Goal: Information Seeking & Learning: Check status

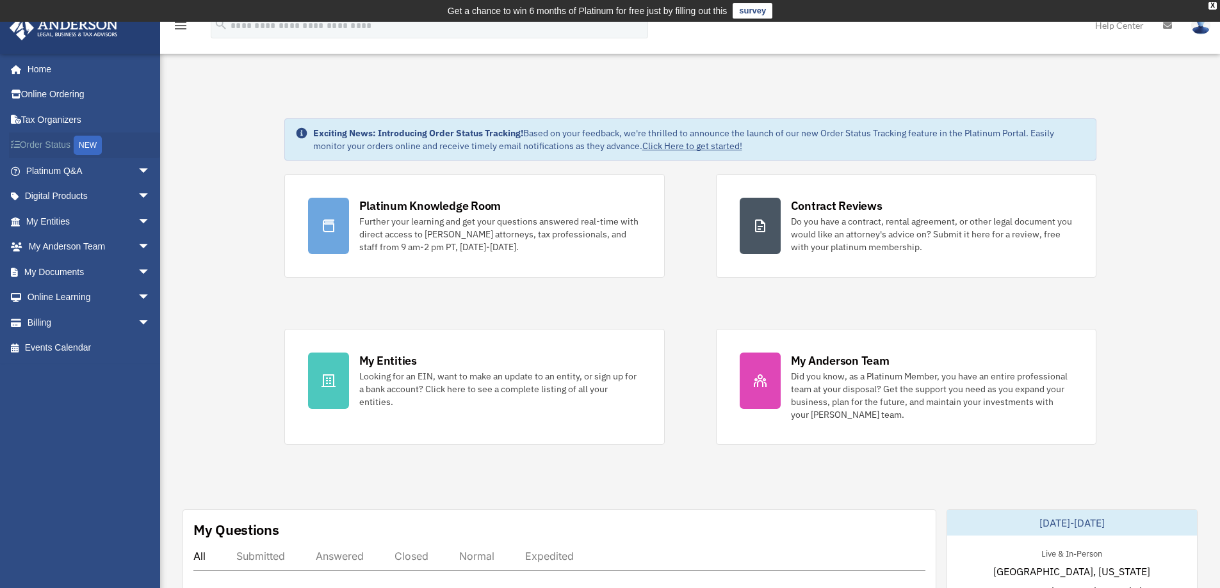
click at [44, 146] on link "Order Status NEW" at bounding box center [89, 146] width 161 height 26
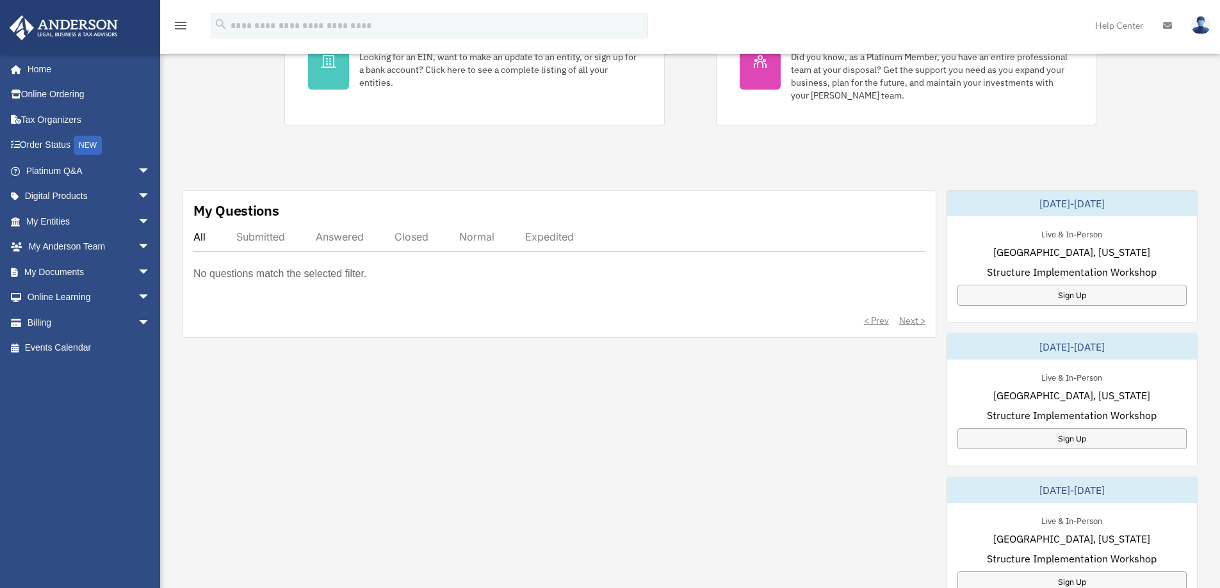
scroll to position [320, 0]
click at [138, 274] on span "arrow_drop_down" at bounding box center [151, 272] width 26 height 26
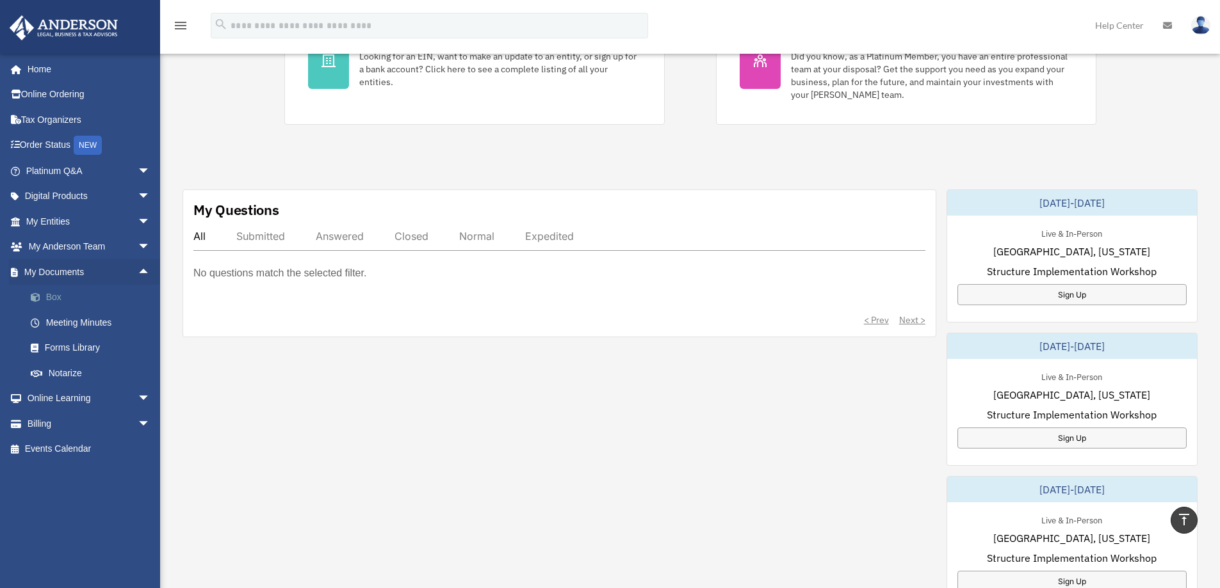
click at [53, 299] on link "Box" at bounding box center [94, 298] width 152 height 26
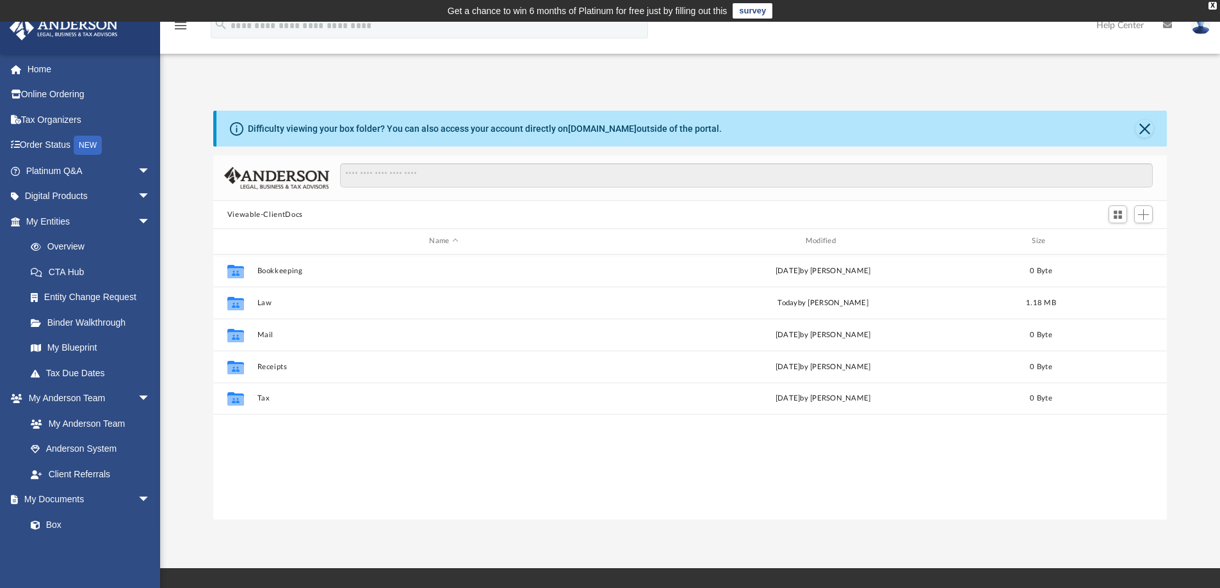
scroll to position [282, 944]
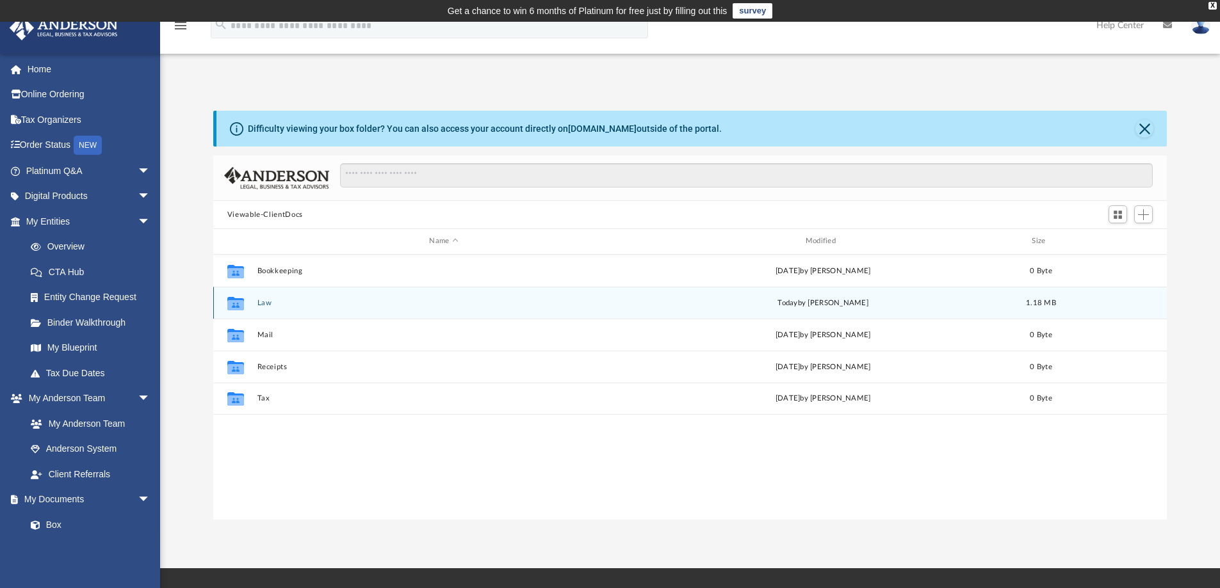
click at [236, 304] on icon "grid" at bounding box center [235, 305] width 17 height 10
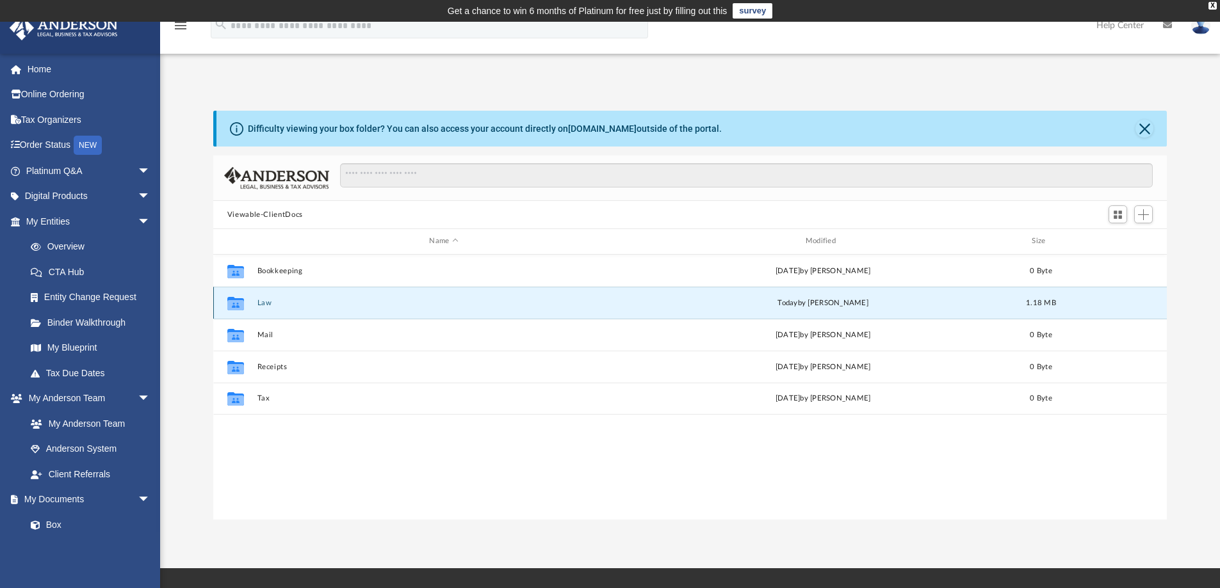
click at [267, 303] on button "Law" at bounding box center [443, 303] width 373 height 8
click at [266, 303] on button "Law" at bounding box center [443, 303] width 373 height 8
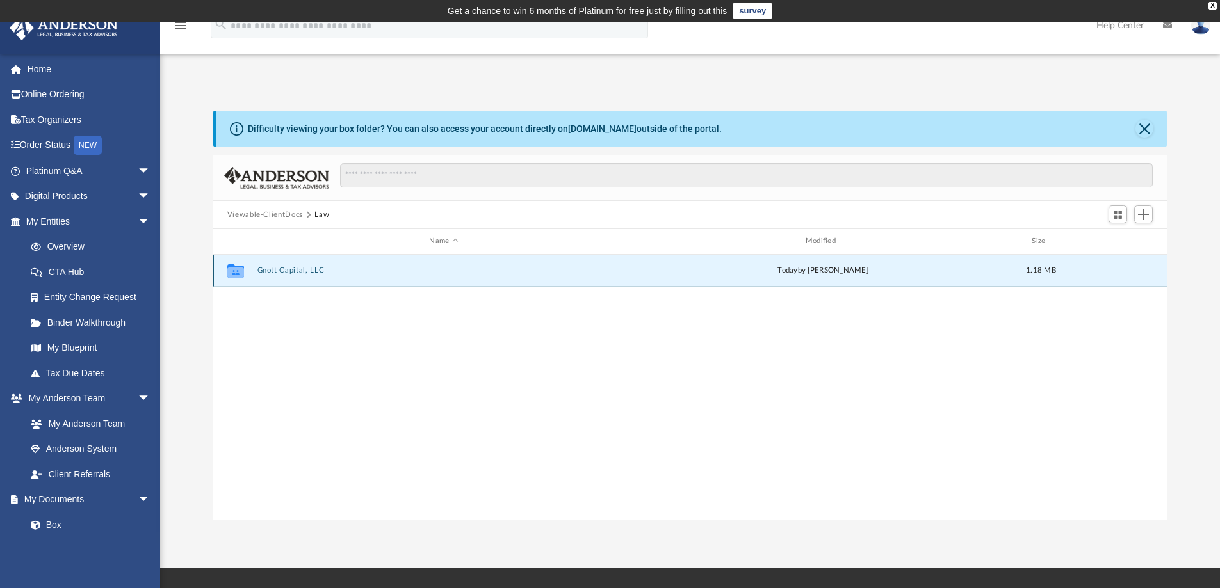
click at [300, 272] on button "Gnott Capital, LLC" at bounding box center [443, 270] width 373 height 8
click at [271, 269] on button "Initial Docs" at bounding box center [443, 270] width 373 height 8
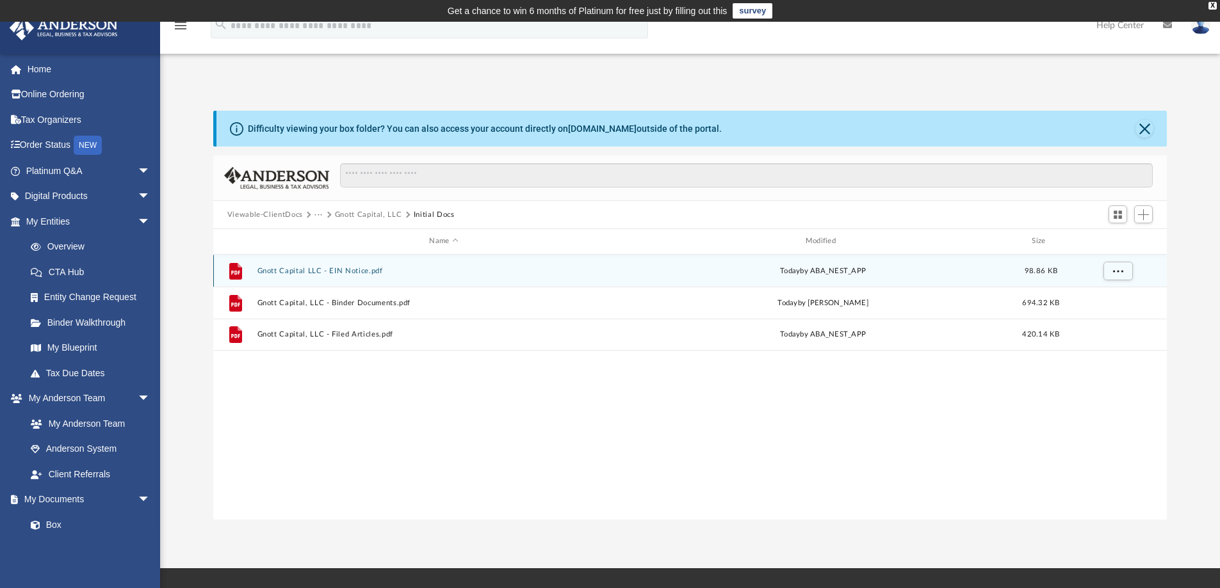
click at [357, 273] on button "Gnott Capital LLC - EIN Notice.pdf" at bounding box center [443, 271] width 373 height 8
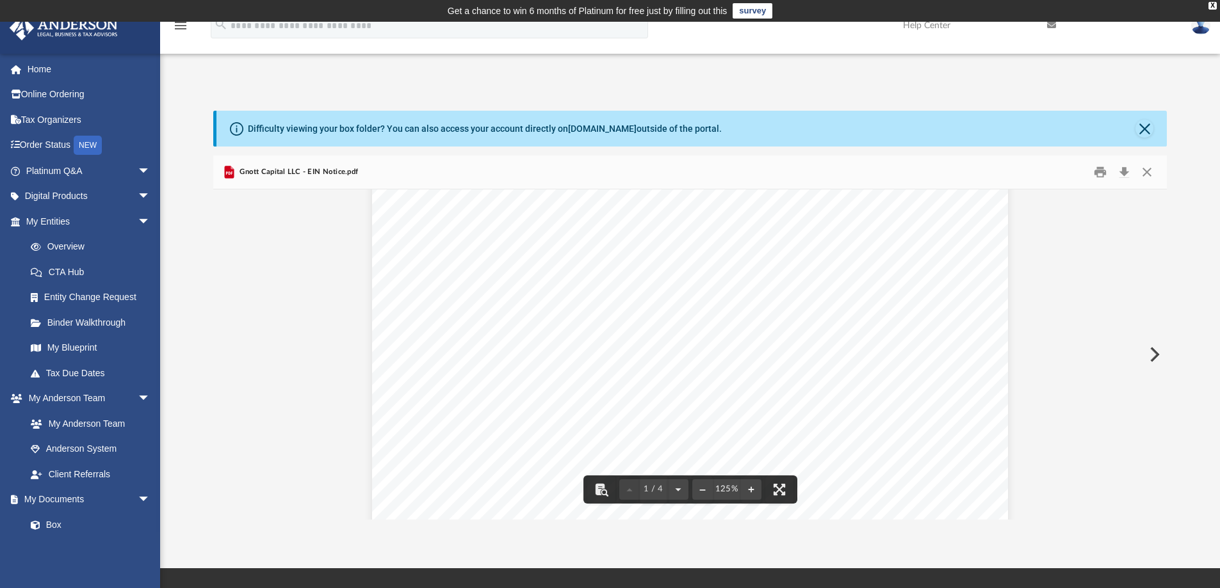
scroll to position [768, 0]
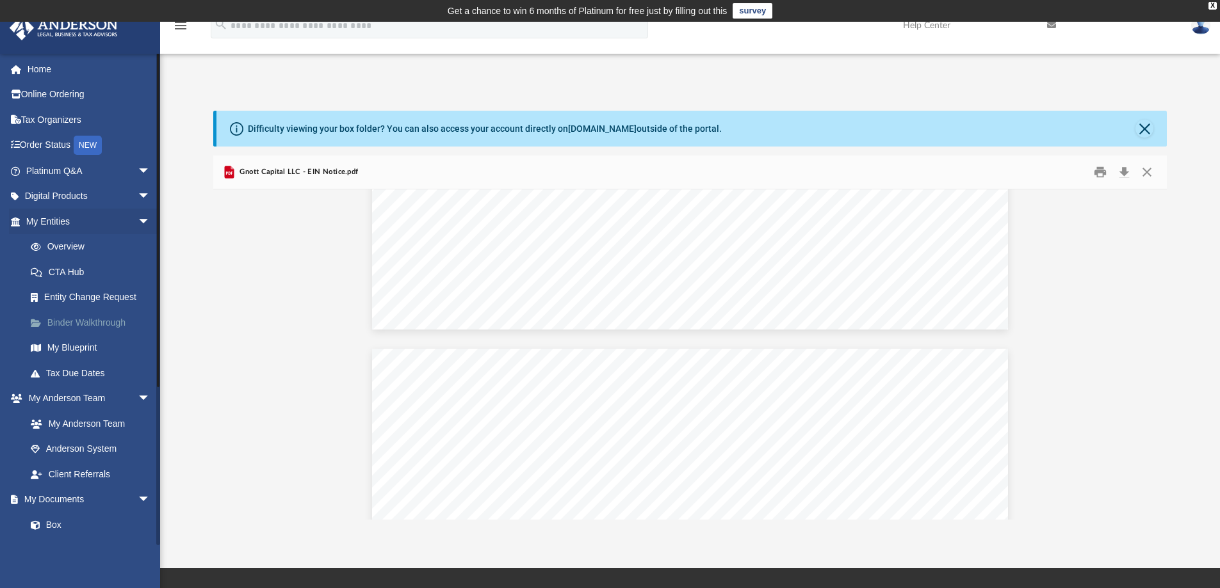
click at [70, 322] on link "Binder Walkthrough" at bounding box center [94, 323] width 152 height 26
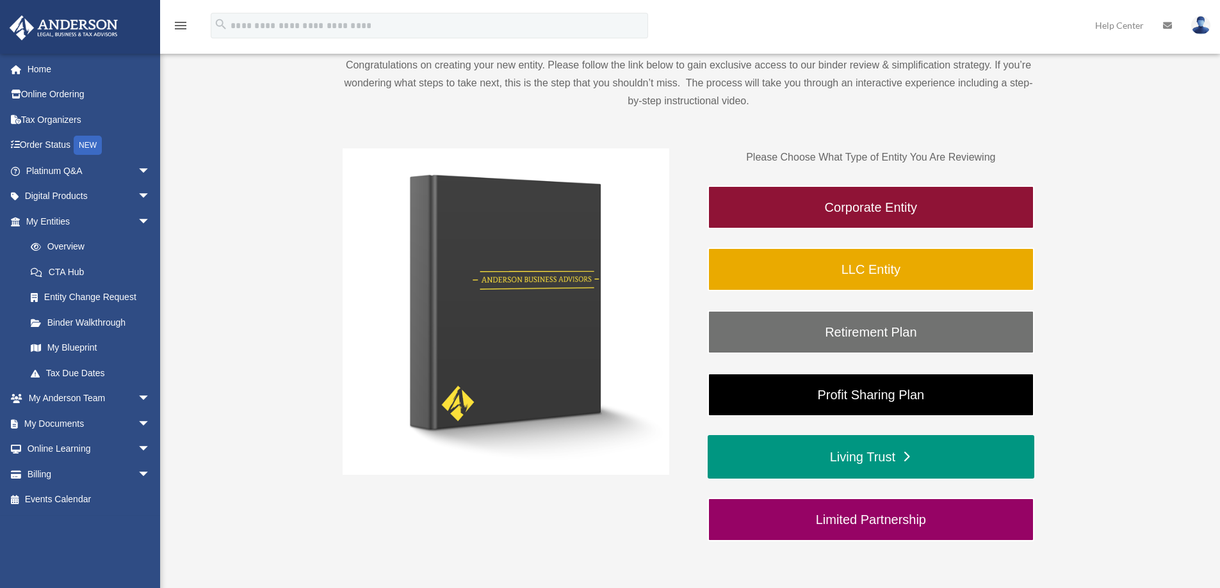
scroll to position [192, 0]
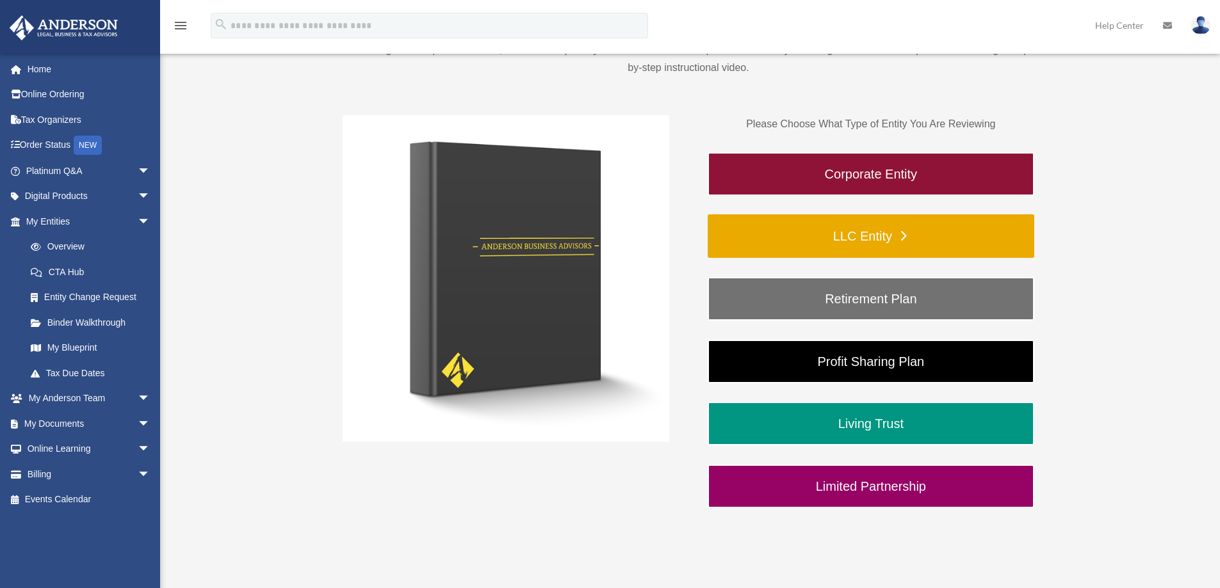
click at [880, 240] on link "LLC Entity" at bounding box center [870, 236] width 327 height 44
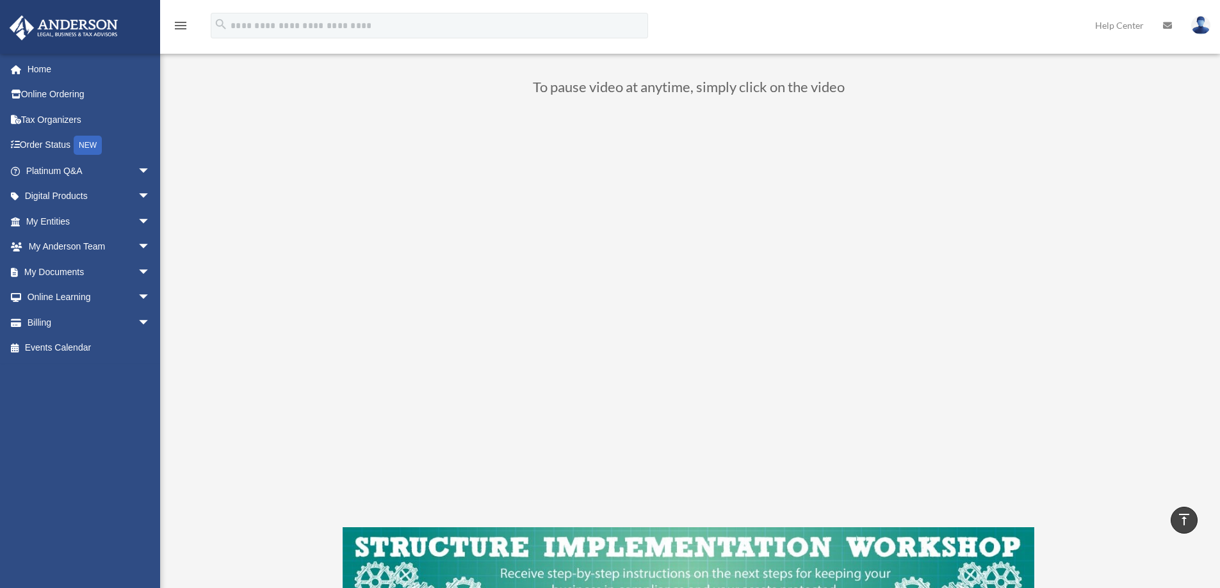
scroll to position [128, 0]
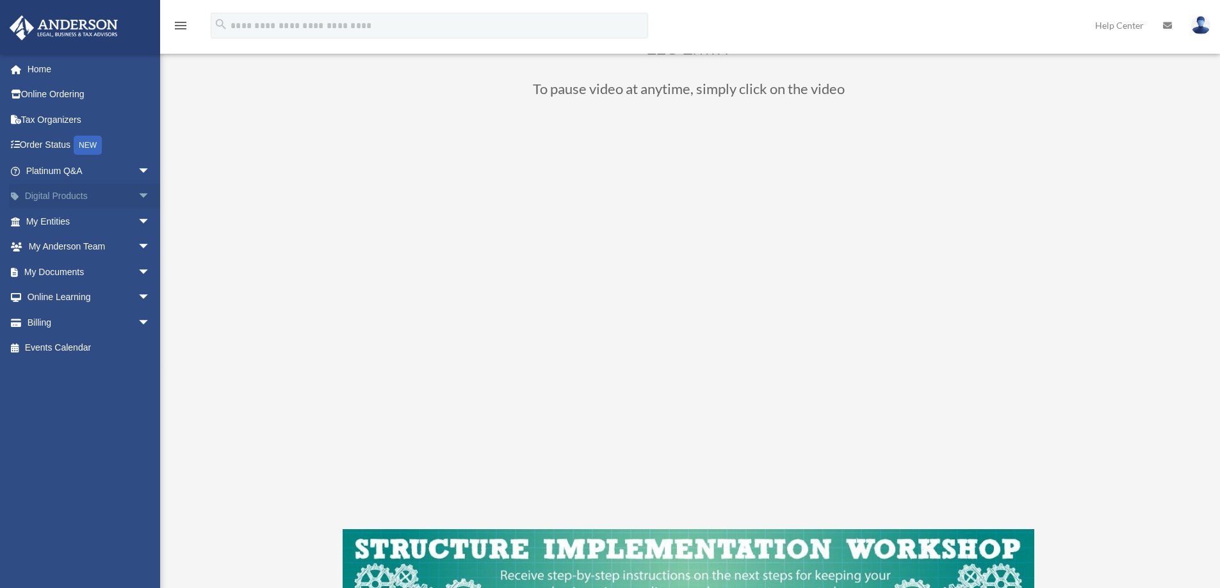
click at [138, 196] on span "arrow_drop_down" at bounding box center [151, 197] width 26 height 26
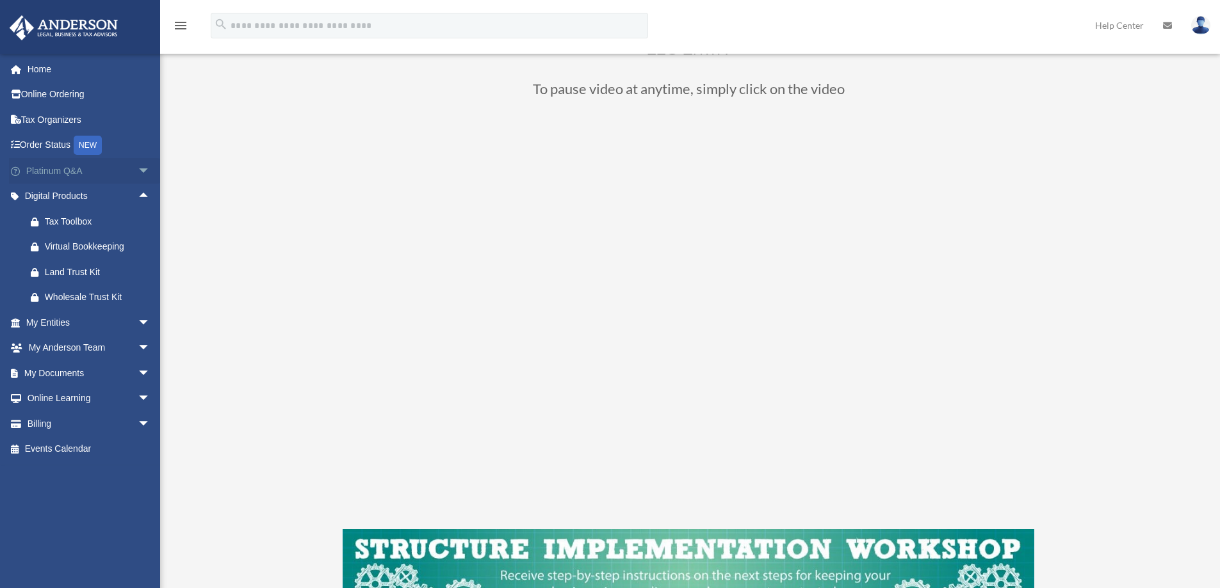
click at [138, 168] on span "arrow_drop_down" at bounding box center [151, 171] width 26 height 26
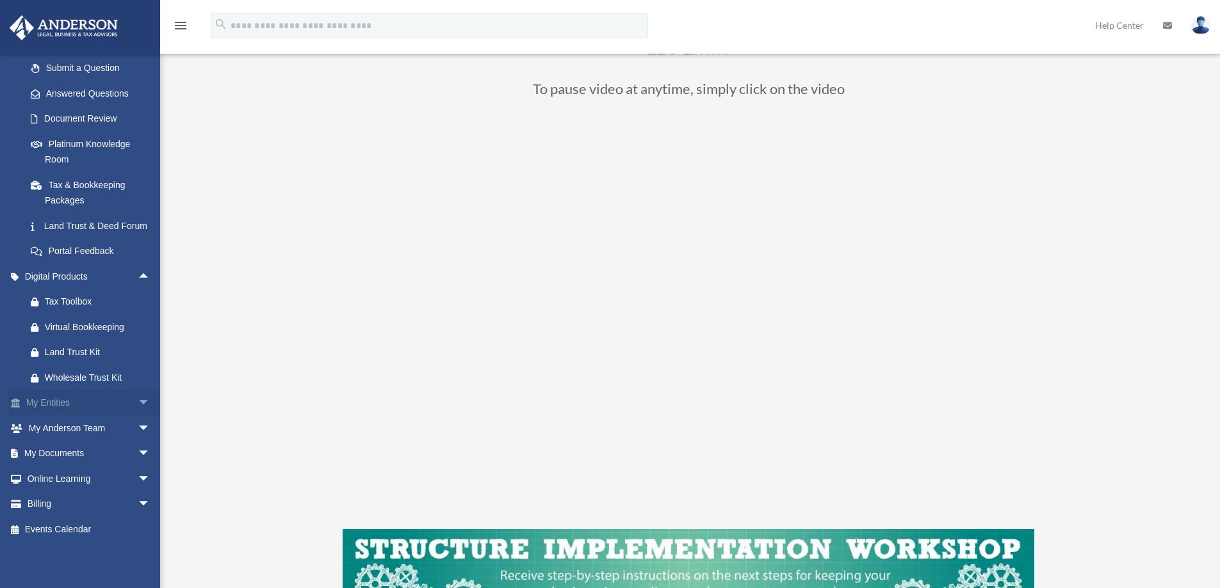
click at [138, 402] on span "arrow_drop_down" at bounding box center [151, 404] width 26 height 26
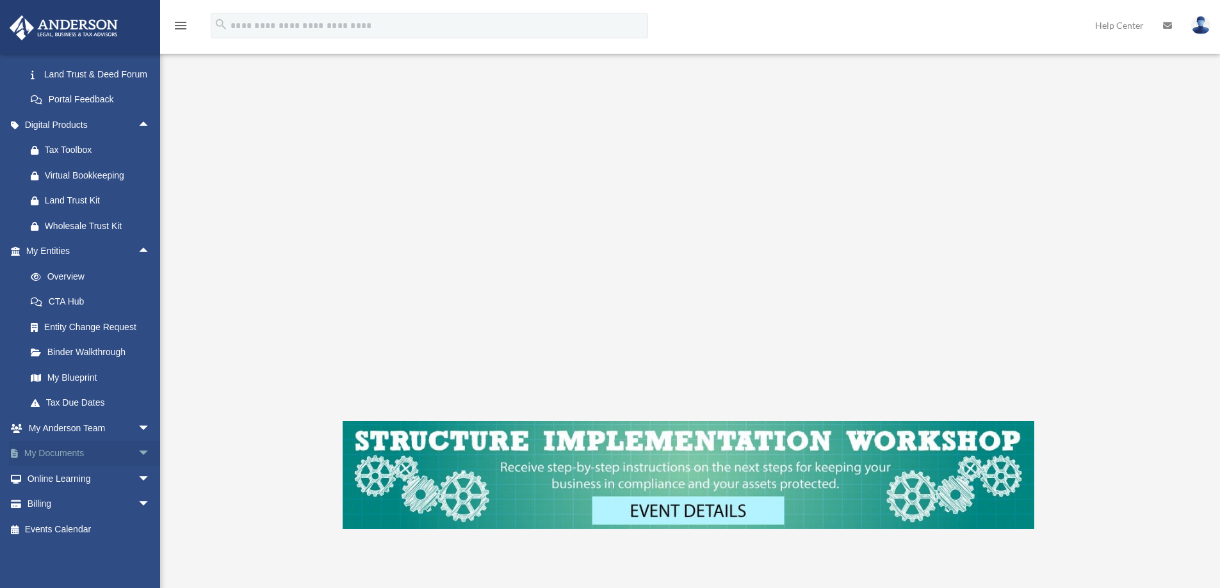
scroll to position [256, 0]
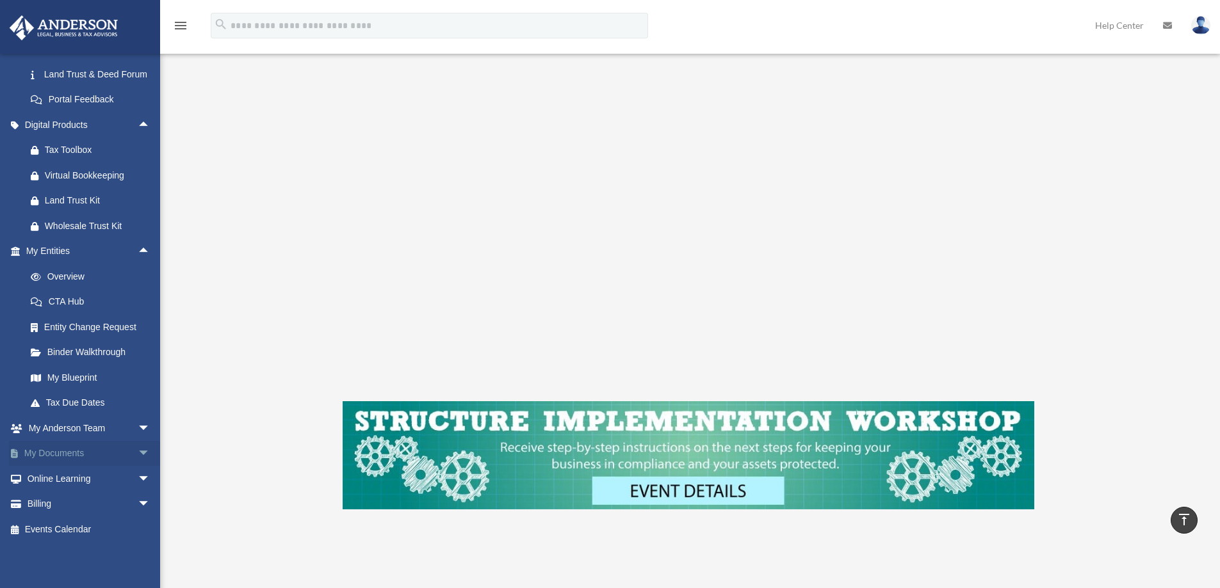
click at [138, 454] on span "arrow_drop_down" at bounding box center [151, 454] width 26 height 26
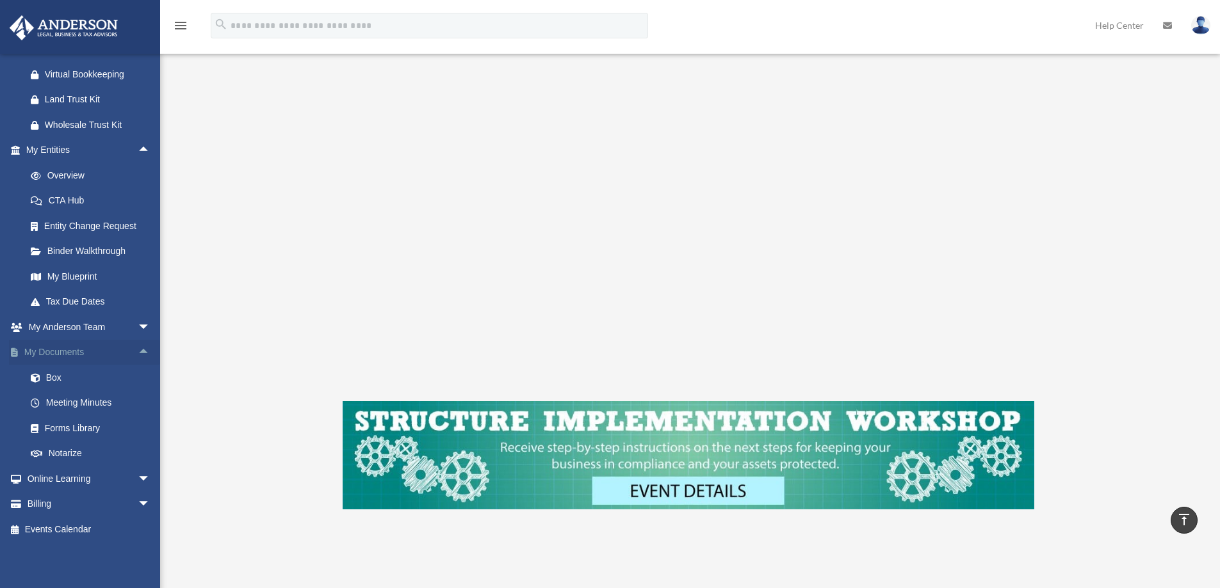
scroll to position [447, 0]
click at [138, 327] on span "arrow_drop_down" at bounding box center [151, 327] width 26 height 26
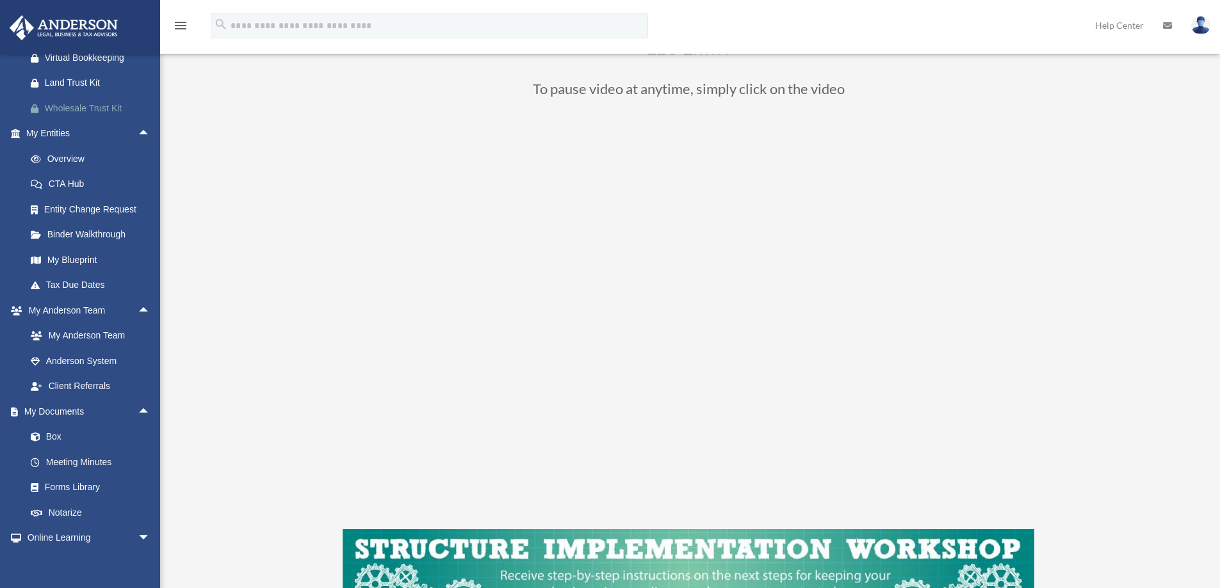
scroll to position [267, 0]
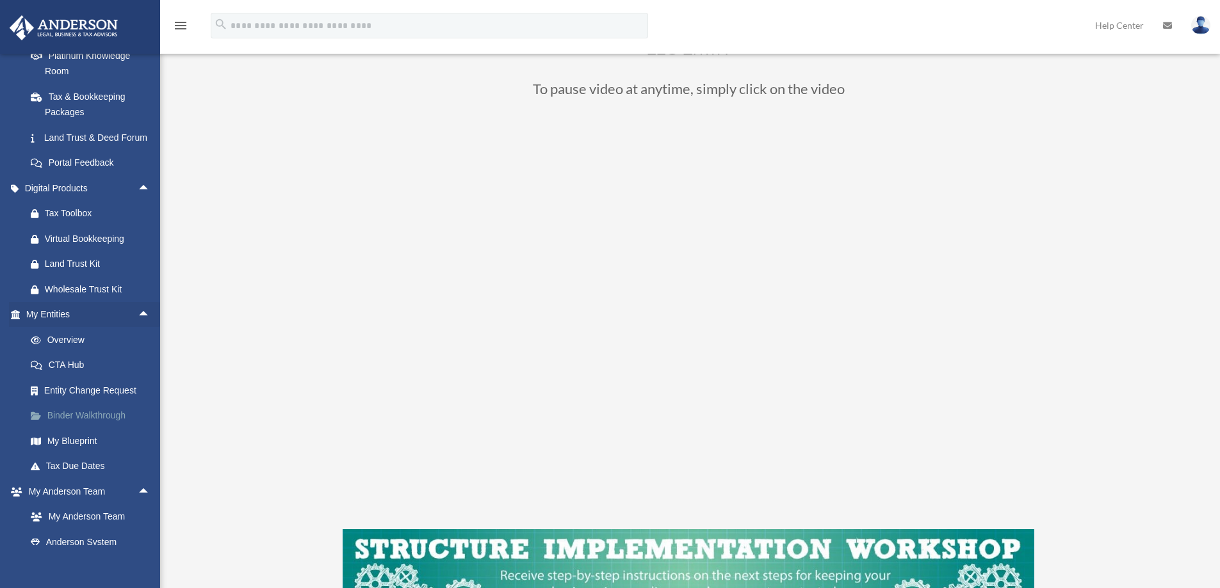
click at [95, 429] on link "Binder Walkthrough" at bounding box center [94, 416] width 152 height 26
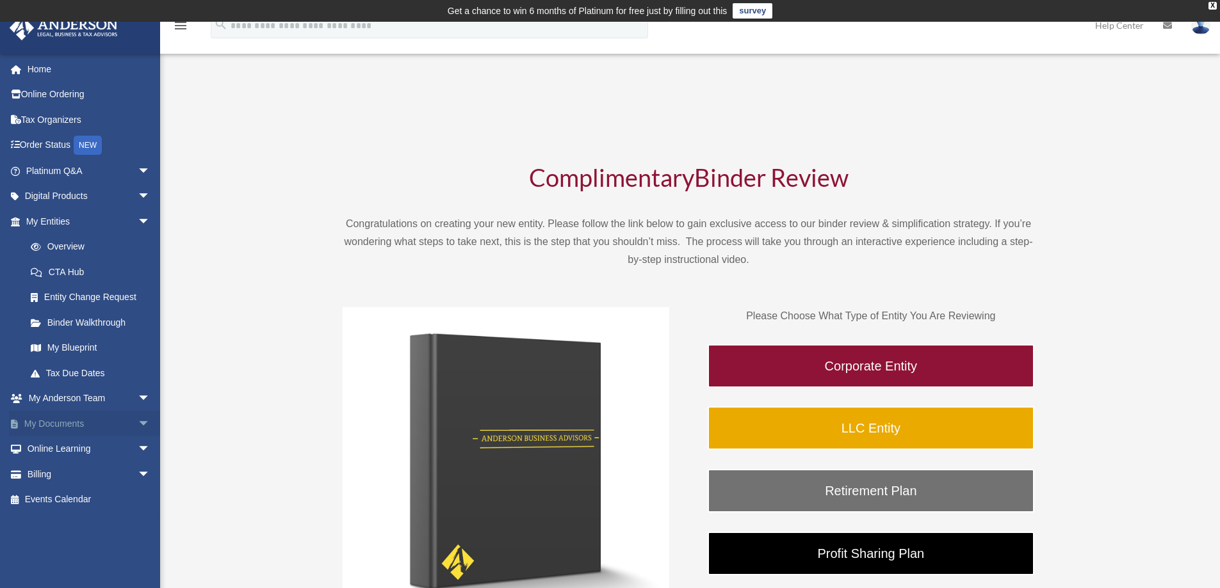
click at [138, 423] on span "arrow_drop_down" at bounding box center [151, 424] width 26 height 26
click at [83, 499] on link "Forms Library" at bounding box center [94, 500] width 152 height 26
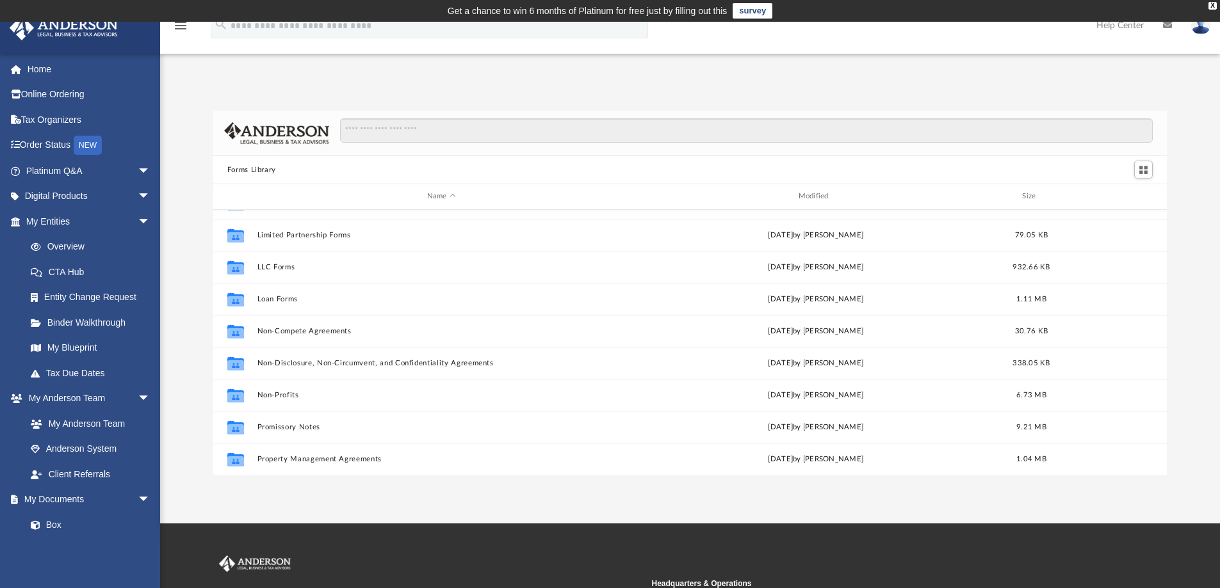
scroll to position [503, 0]
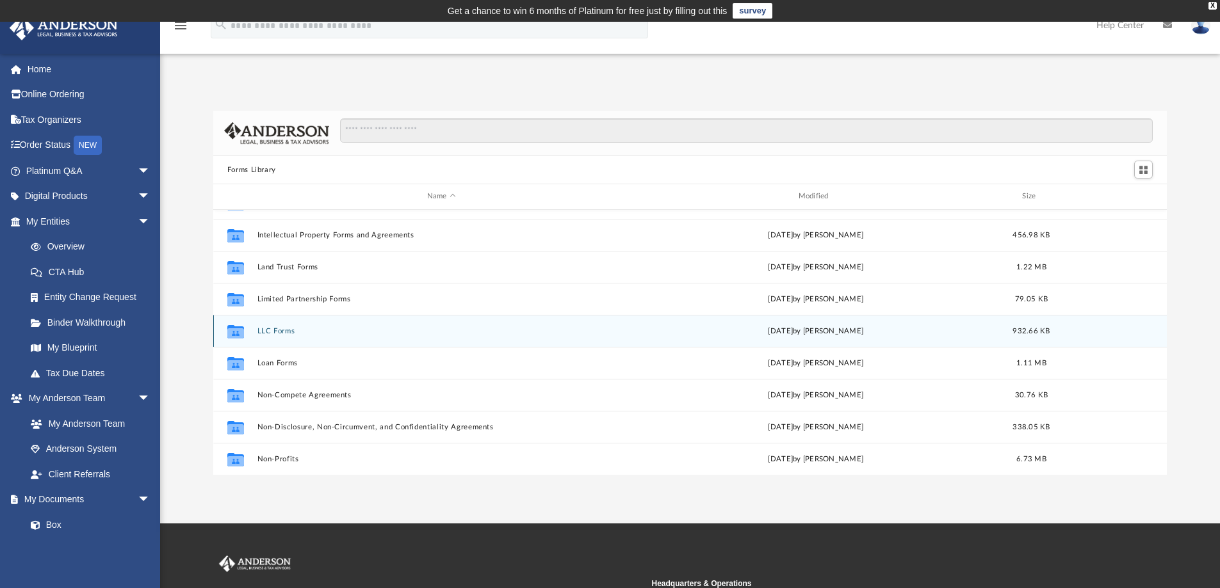
click at [277, 330] on button "LLC Forms" at bounding box center [441, 331] width 369 height 8
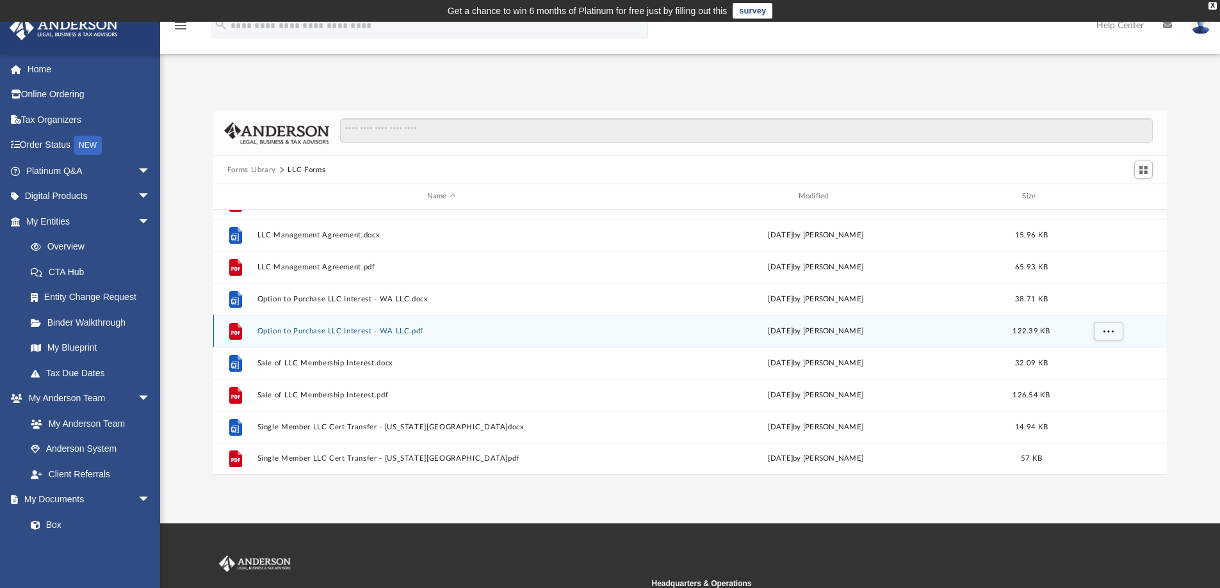
scroll to position [0, 0]
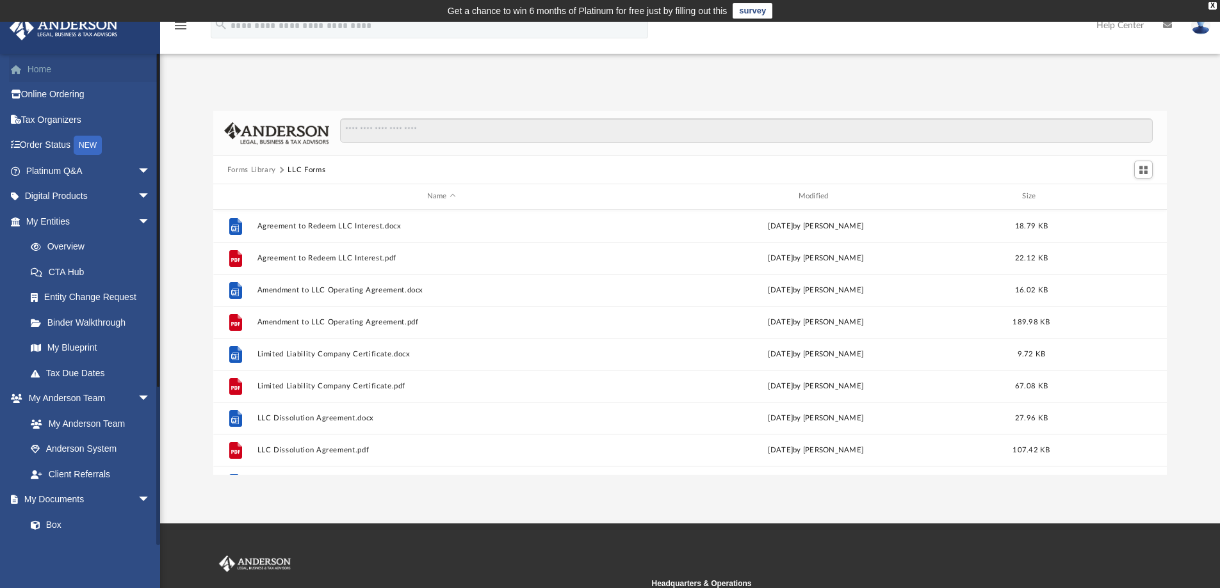
click at [33, 70] on link "Home" at bounding box center [89, 69] width 161 height 26
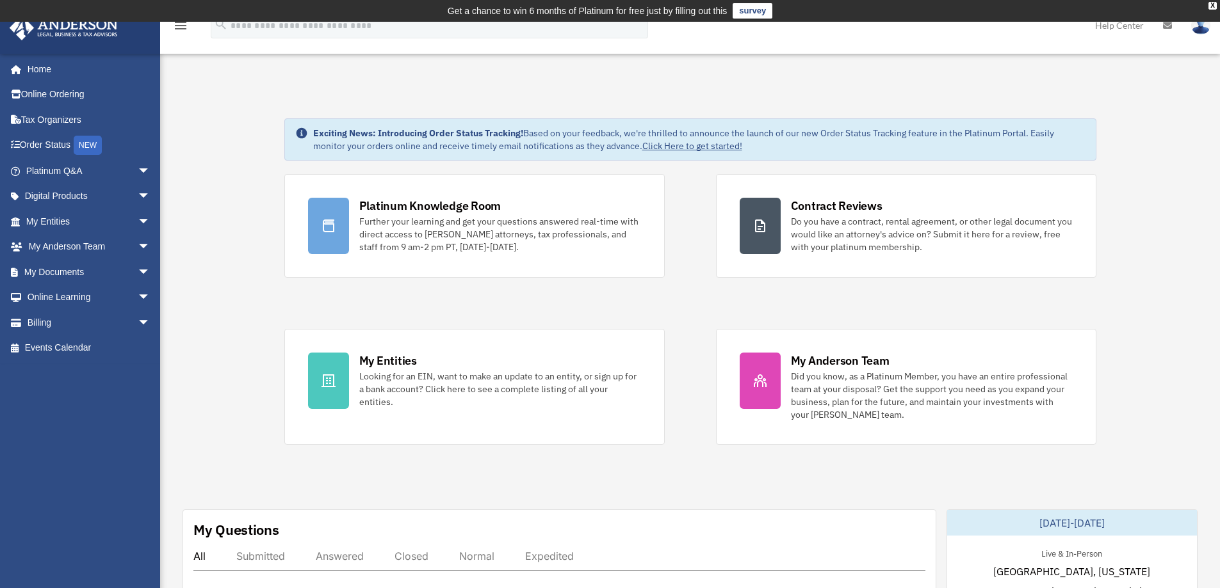
click at [758, 8] on link "survey" at bounding box center [752, 10] width 40 height 15
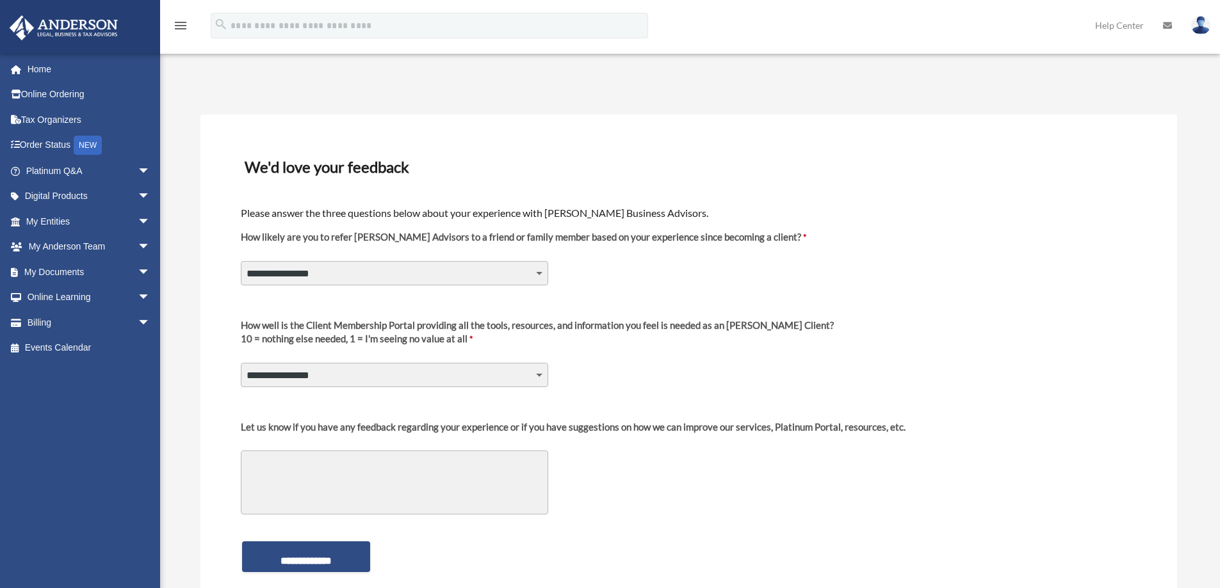
click at [539, 271] on select "**********" at bounding box center [394, 273] width 307 height 24
select select "********"
click at [241, 261] on select "**********" at bounding box center [394, 273] width 307 height 24
click at [539, 374] on select "**********" at bounding box center [394, 375] width 307 height 24
select select "********"
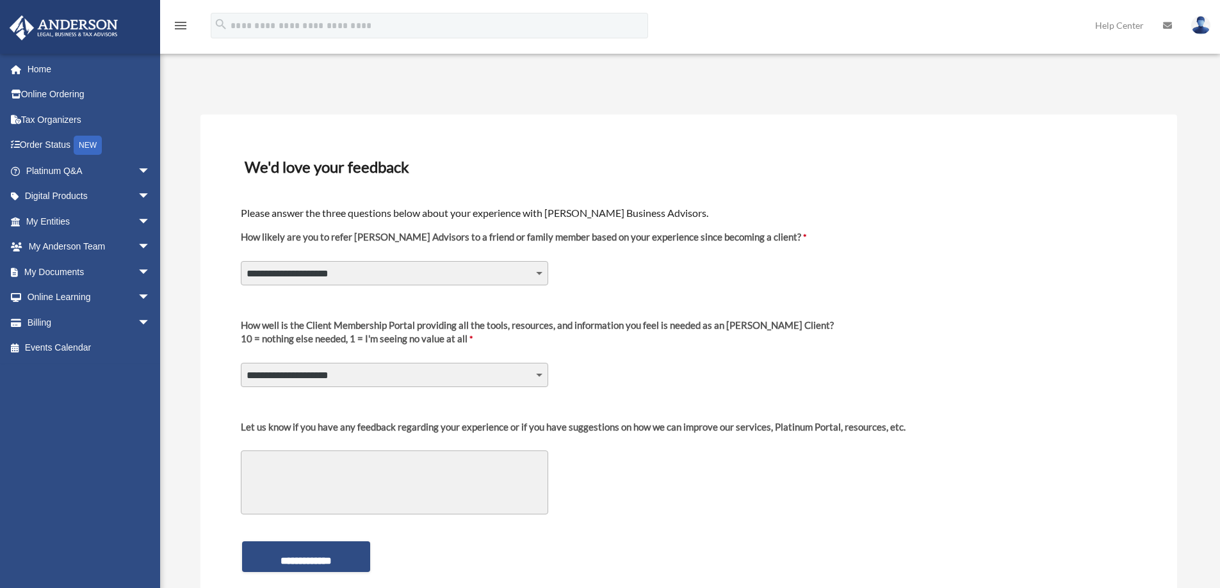
click at [241, 363] on select "**********" at bounding box center [394, 375] width 307 height 24
click at [328, 563] on input "**********" at bounding box center [306, 557] width 128 height 31
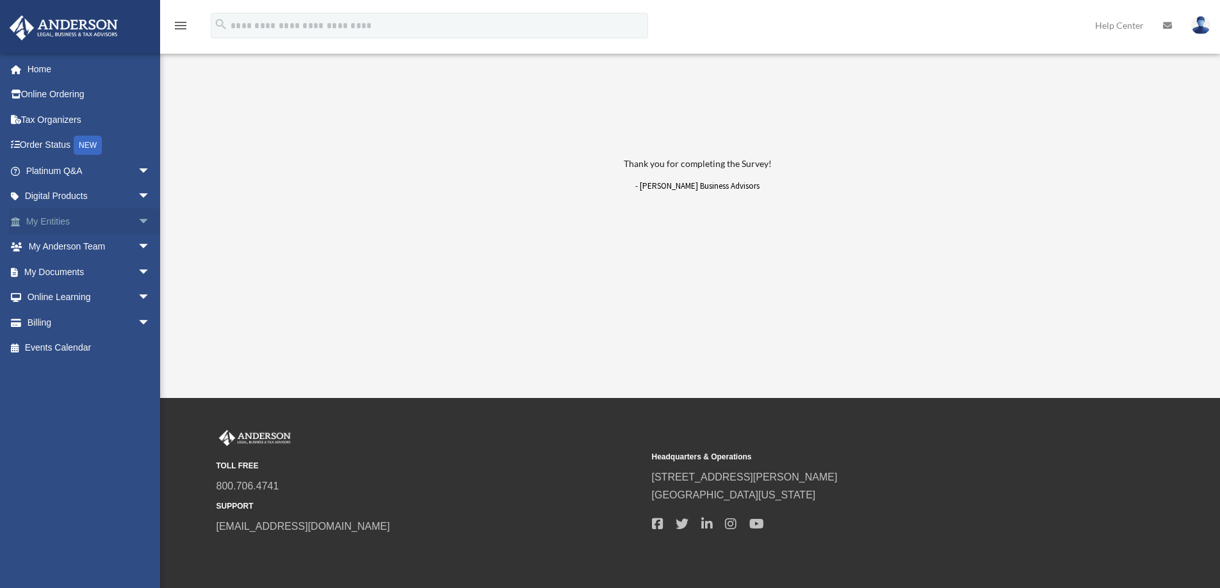
click at [138, 226] on span "arrow_drop_down" at bounding box center [151, 222] width 26 height 26
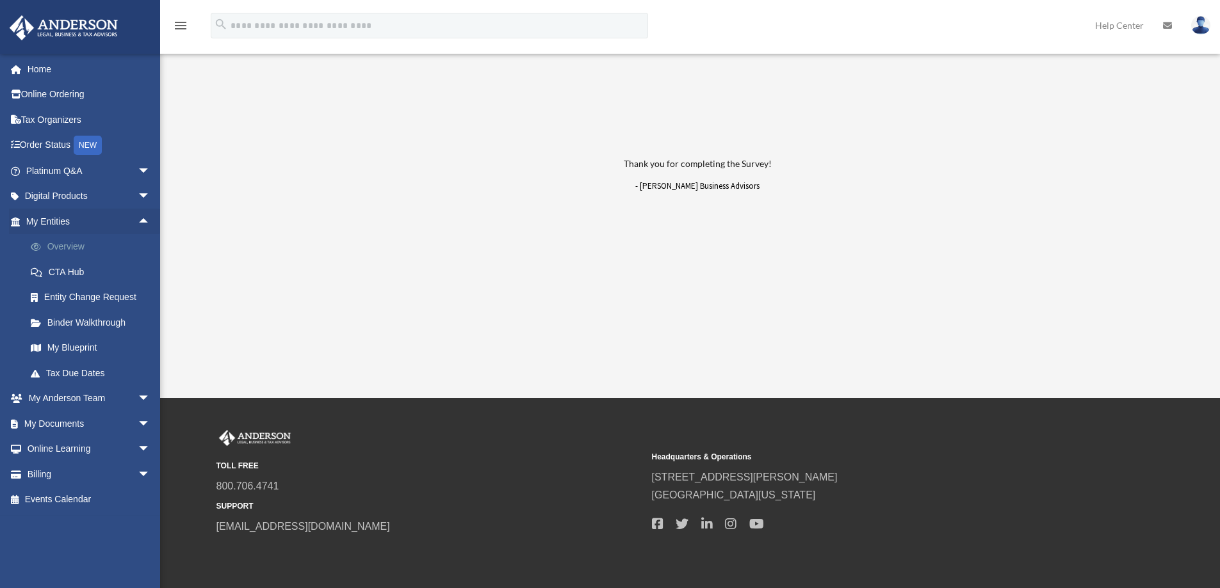
click at [59, 246] on link "Overview" at bounding box center [94, 247] width 152 height 26
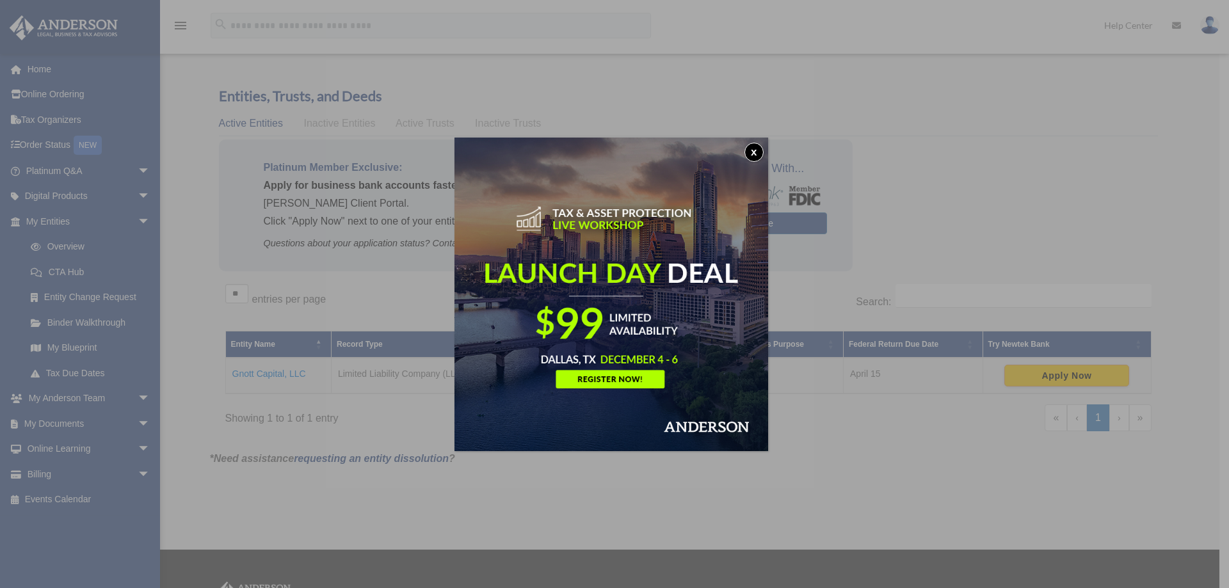
click at [754, 156] on button "x" at bounding box center [754, 152] width 19 height 19
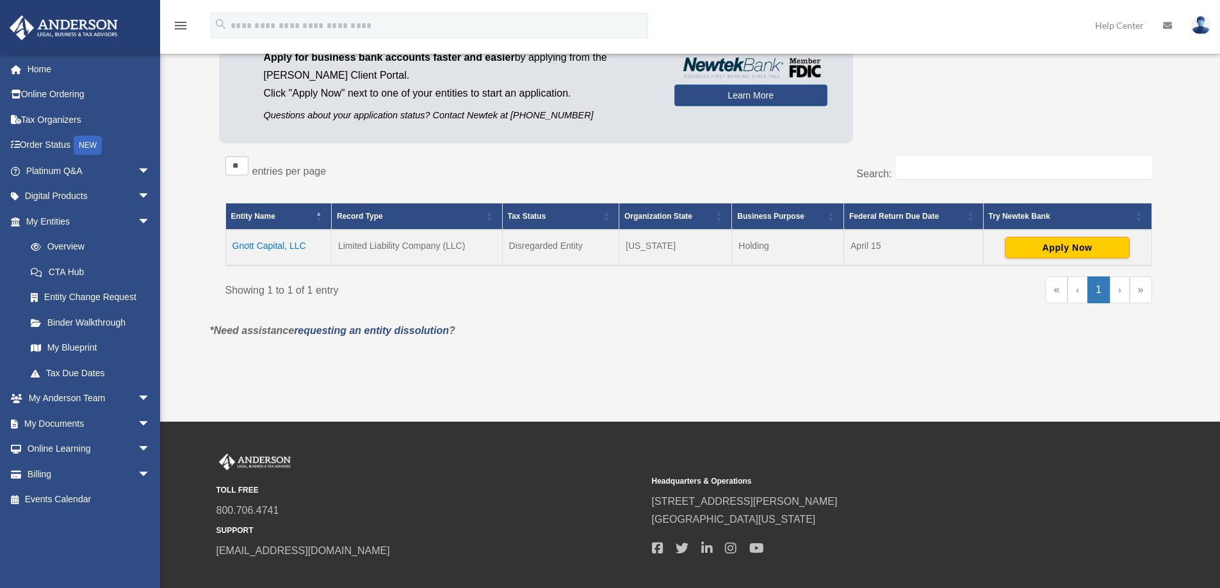
scroll to position [64, 0]
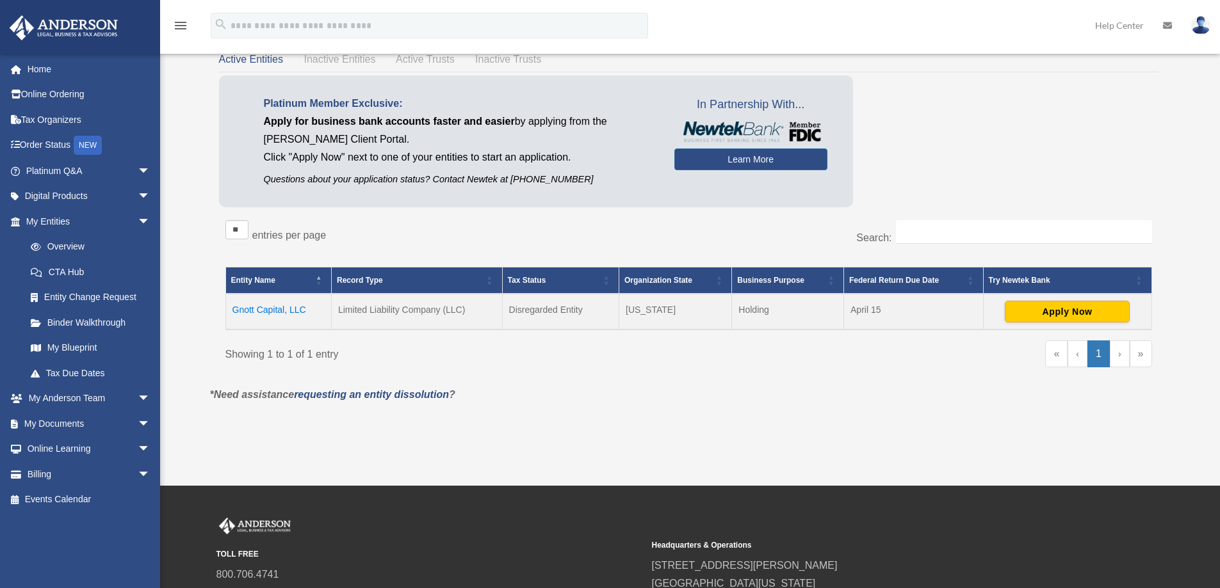
click at [273, 312] on td "Gnott Capital, LLC" at bounding box center [278, 312] width 106 height 36
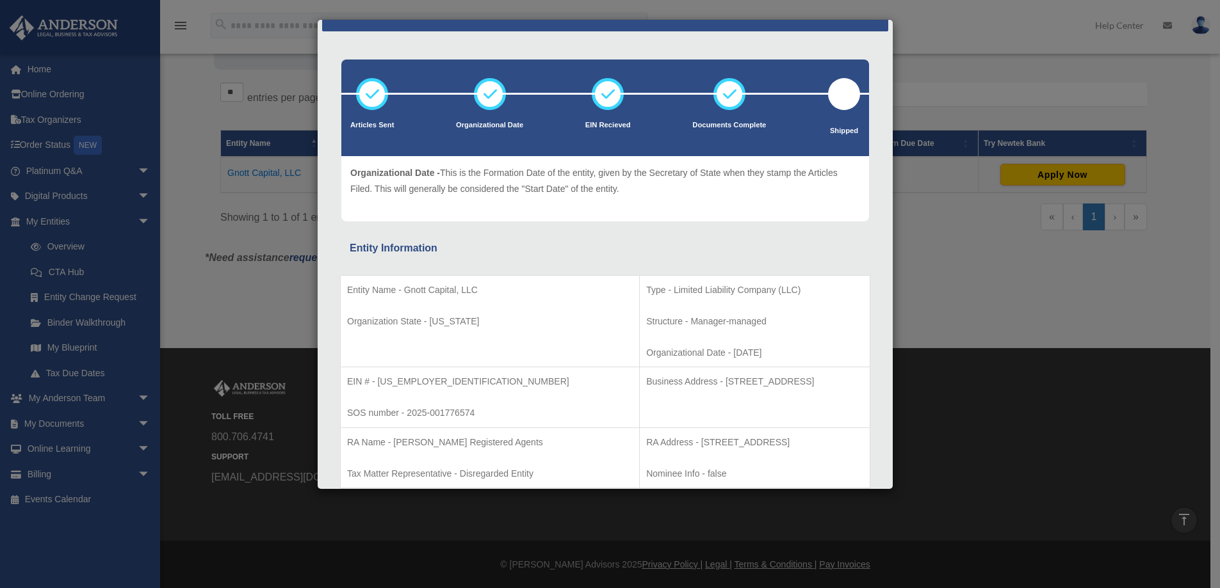
scroll to position [8, 0]
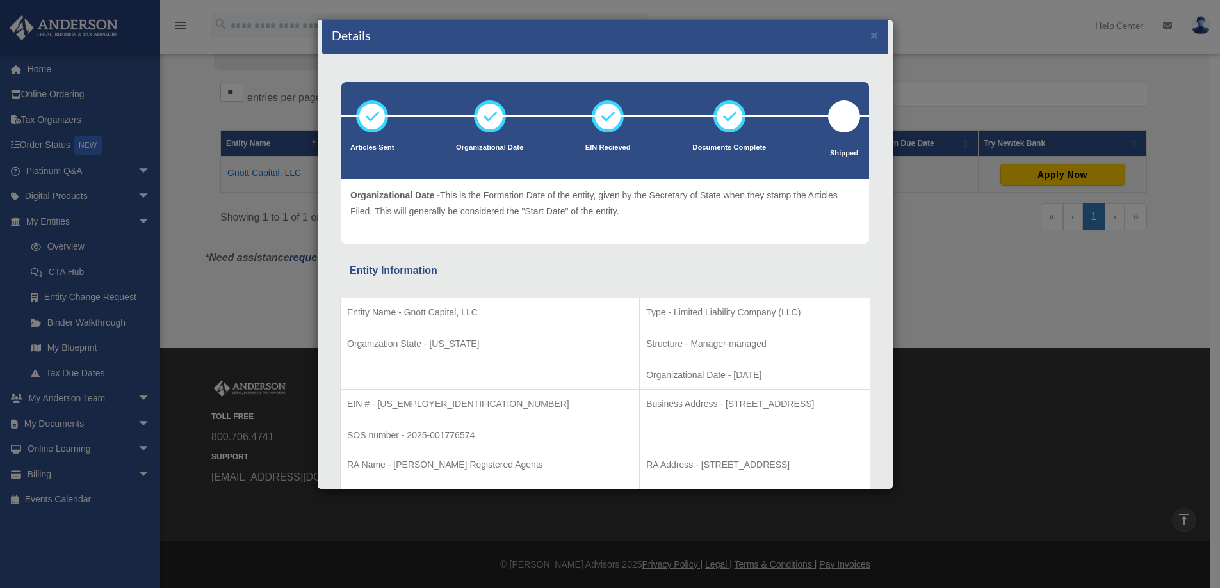
click at [485, 119] on icon at bounding box center [490, 116] width 38 height 38
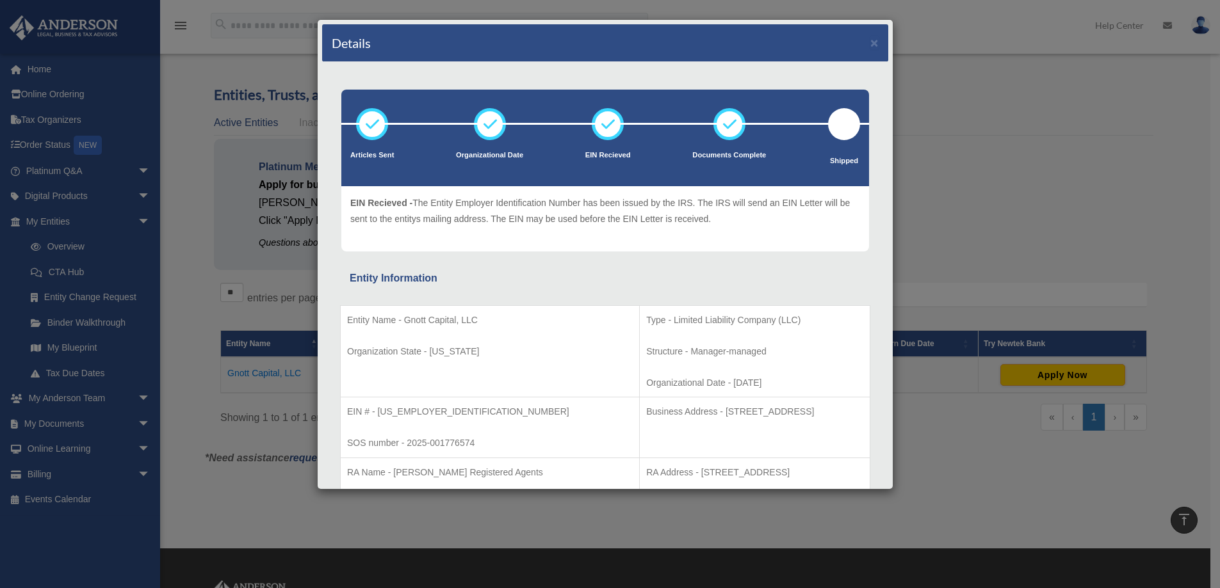
scroll to position [0, 0]
click at [609, 128] on icon at bounding box center [607, 124] width 38 height 38
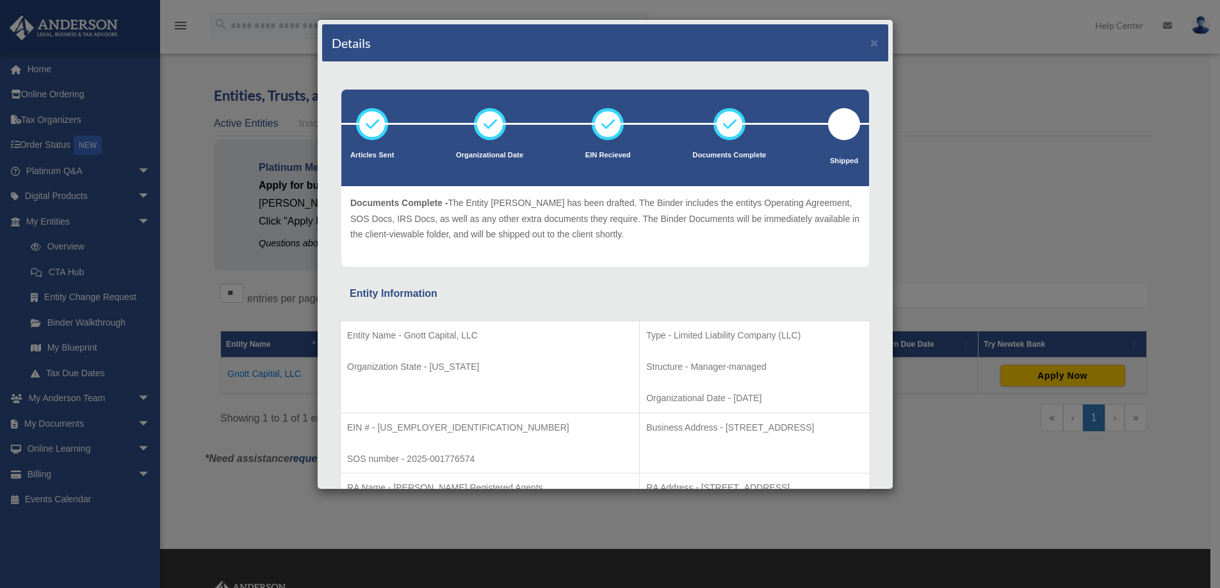
click at [725, 127] on icon at bounding box center [729, 124] width 38 height 38
click at [834, 129] on div at bounding box center [844, 124] width 32 height 32
click at [870, 44] on button "×" at bounding box center [874, 42] width 8 height 13
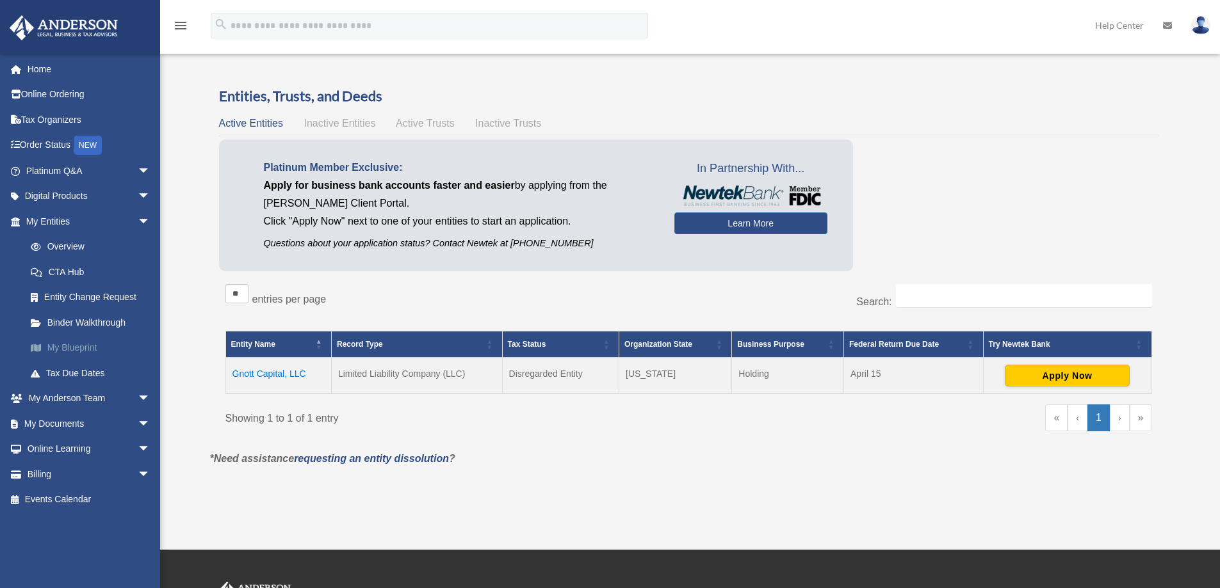
click at [81, 350] on link "My Blueprint" at bounding box center [94, 348] width 152 height 26
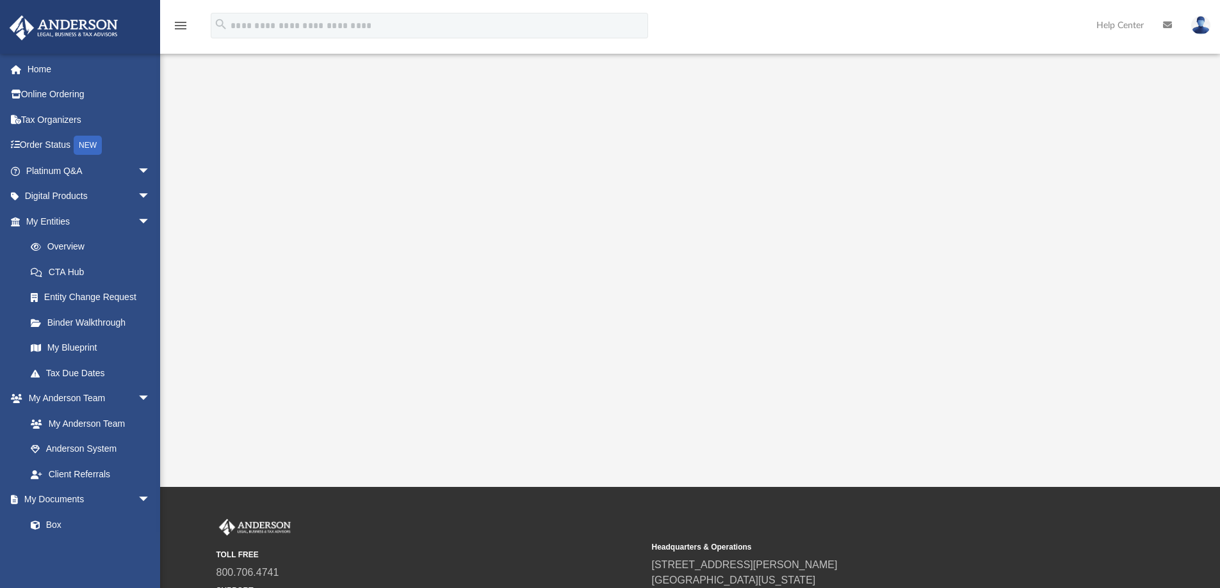
scroll to position [99, 0]
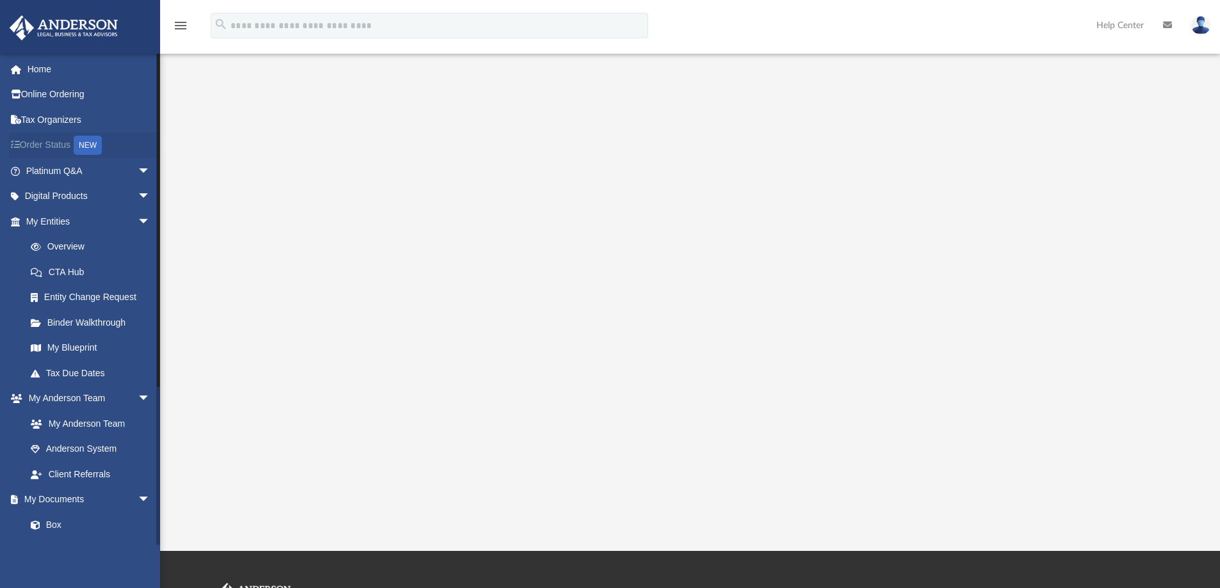
click at [58, 145] on link "Order Status NEW" at bounding box center [89, 146] width 161 height 26
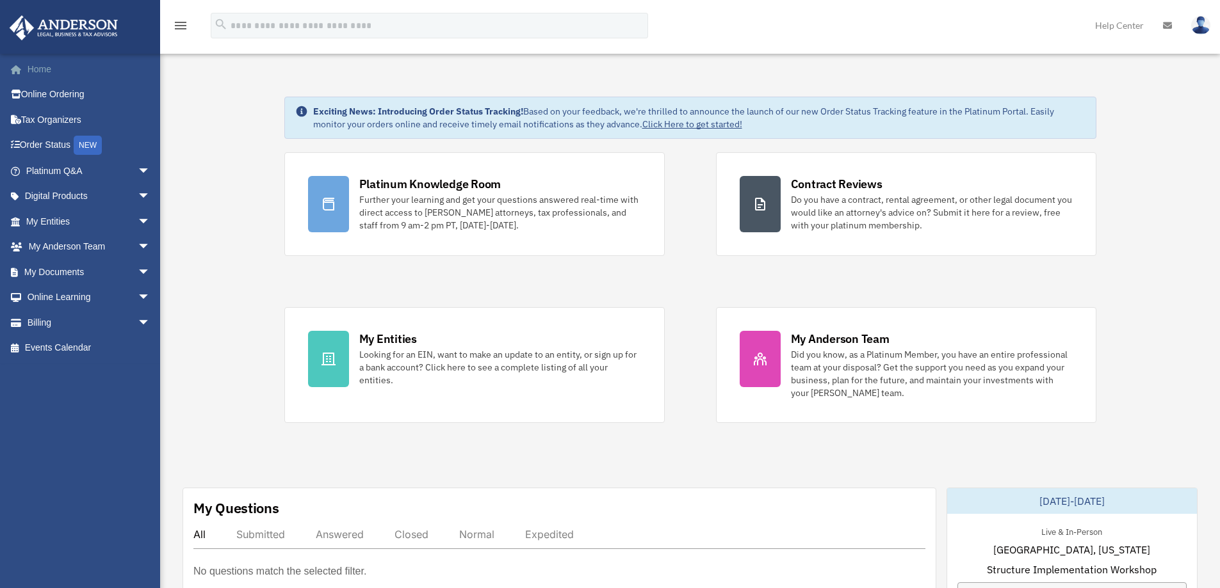
click at [33, 70] on link "Home" at bounding box center [89, 69] width 161 height 26
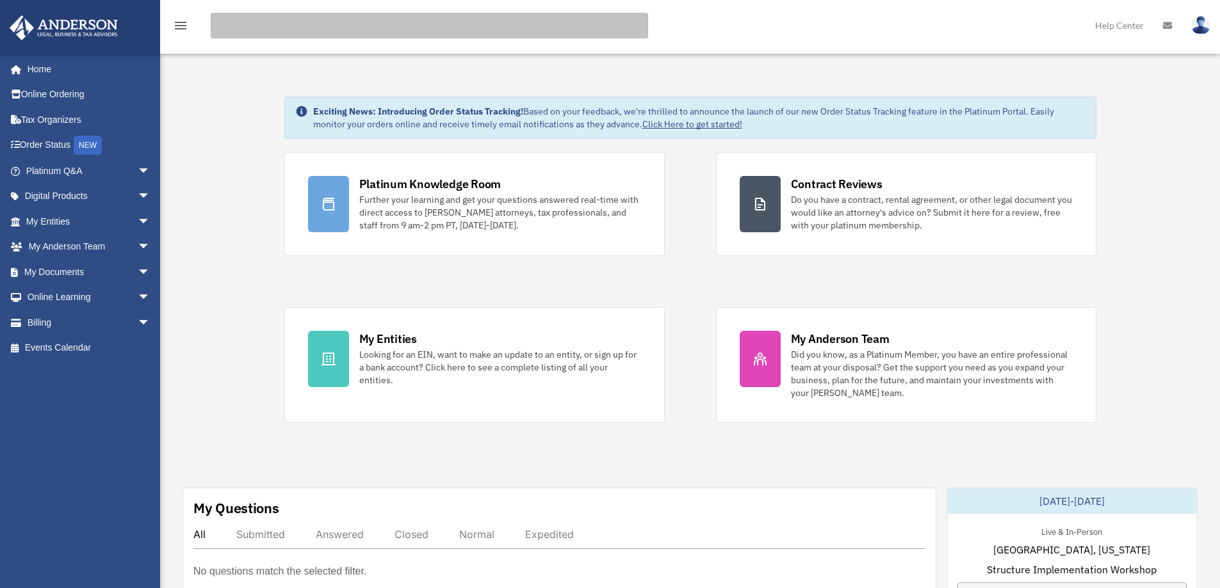
click at [262, 28] on input "search" at bounding box center [429, 26] width 437 height 26
type input "**********"
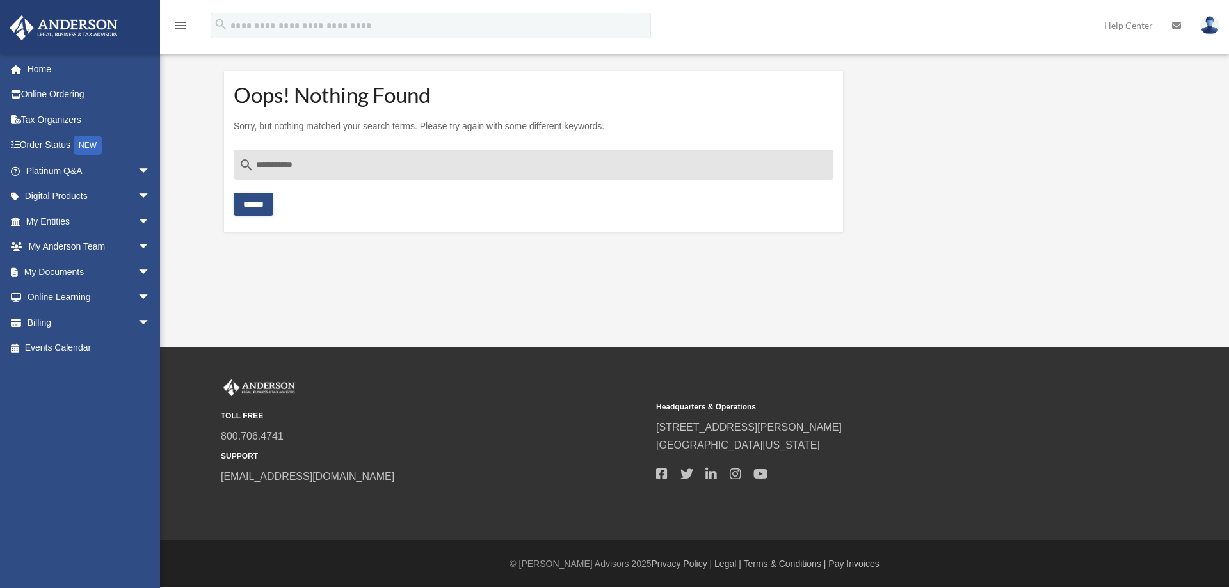
click at [276, 165] on input "**********" at bounding box center [534, 165] width 600 height 31
type input "**********"
click at [234, 193] on input "******" at bounding box center [254, 204] width 40 height 23
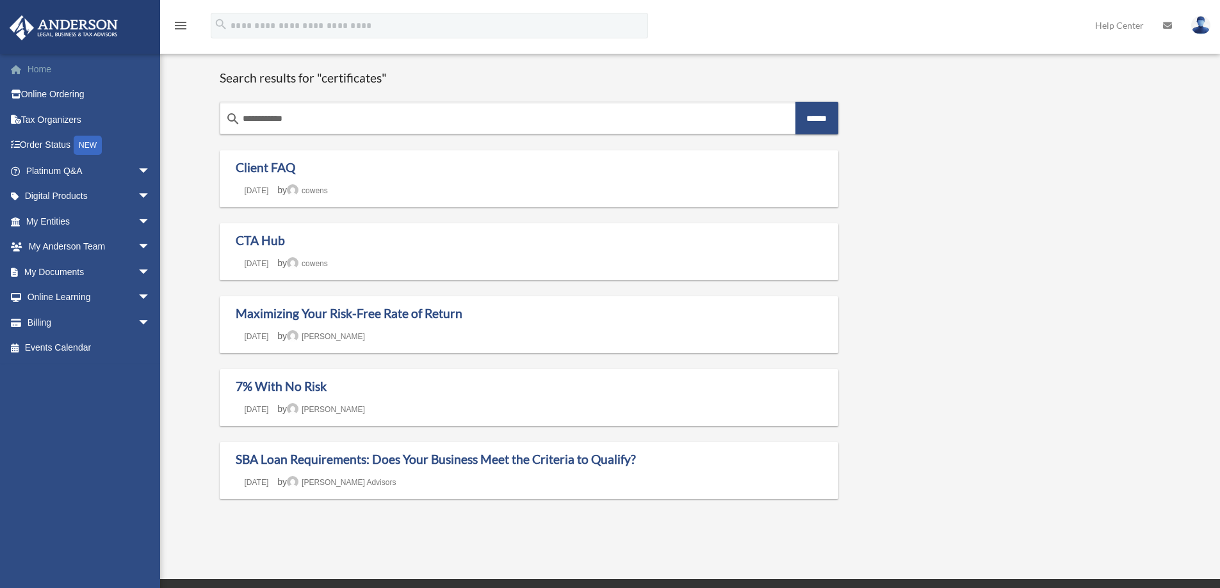
click at [33, 70] on link "Home" at bounding box center [89, 69] width 161 height 26
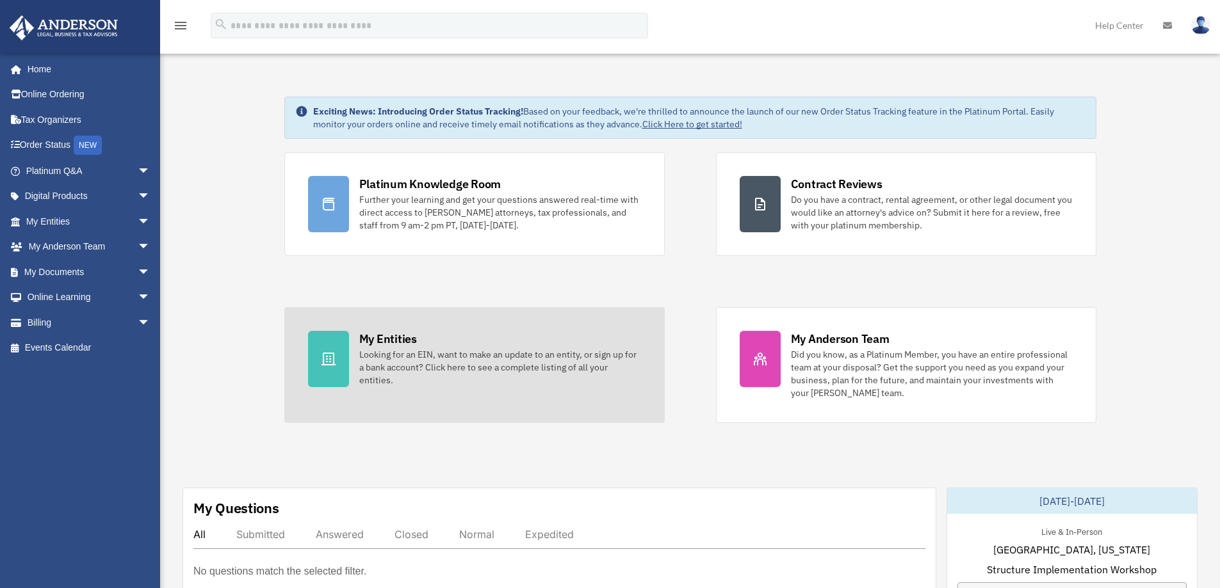
click at [327, 360] on icon at bounding box center [328, 358] width 15 height 15
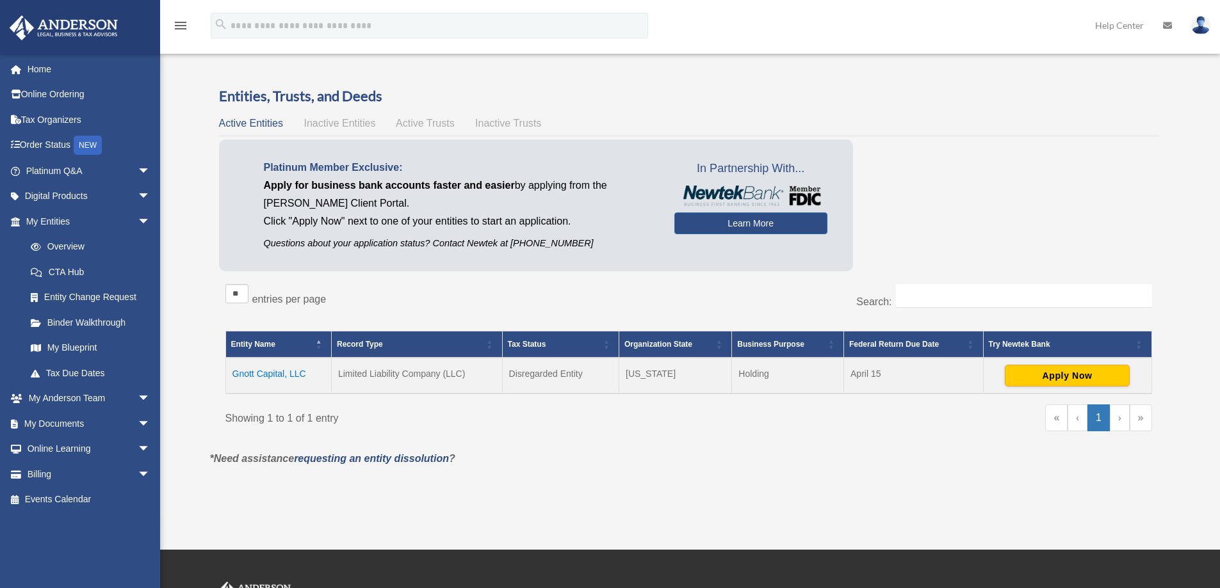
click at [290, 372] on td "Gnott Capital, LLC" at bounding box center [278, 376] width 106 height 36
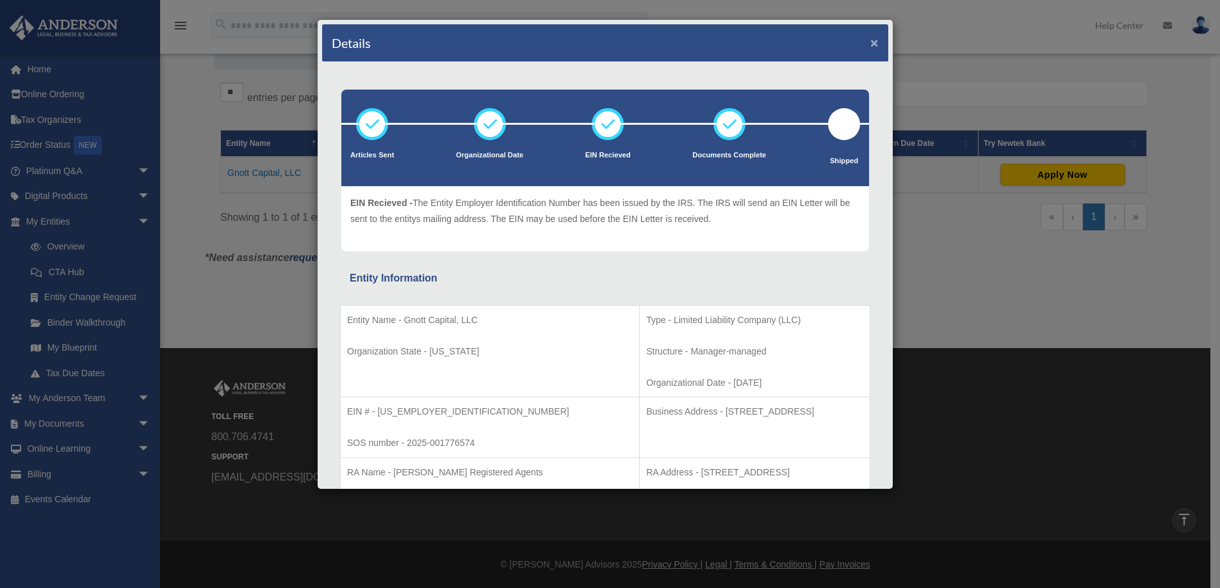
click at [870, 43] on button "×" at bounding box center [874, 42] width 8 height 13
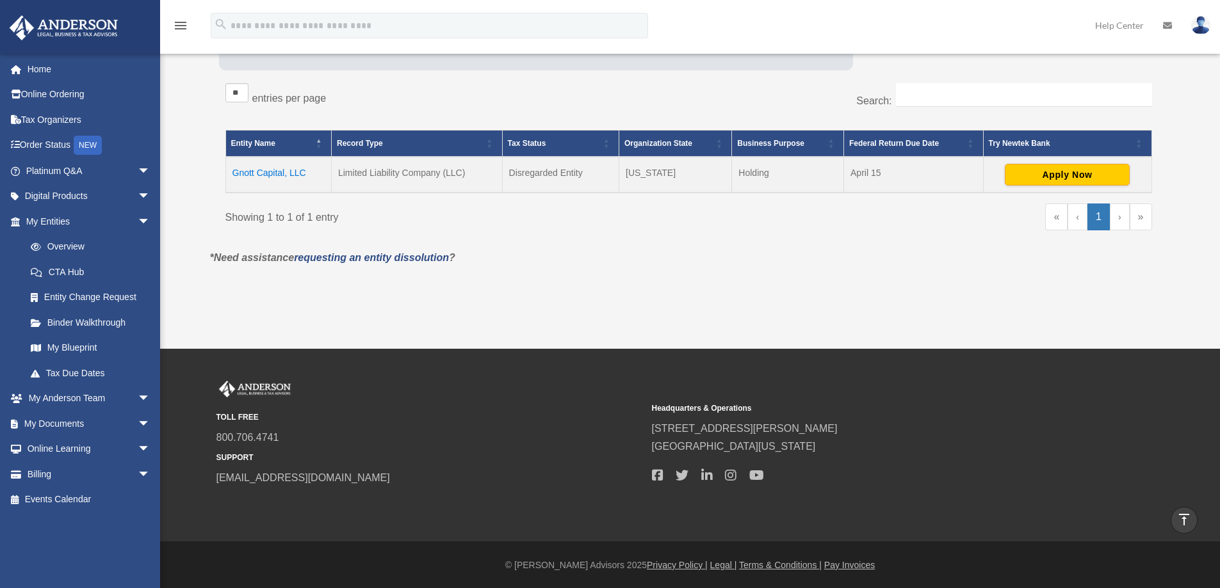
click at [1120, 220] on link "›" at bounding box center [1120, 217] width 20 height 27
click at [1074, 220] on link "‹" at bounding box center [1077, 217] width 20 height 27
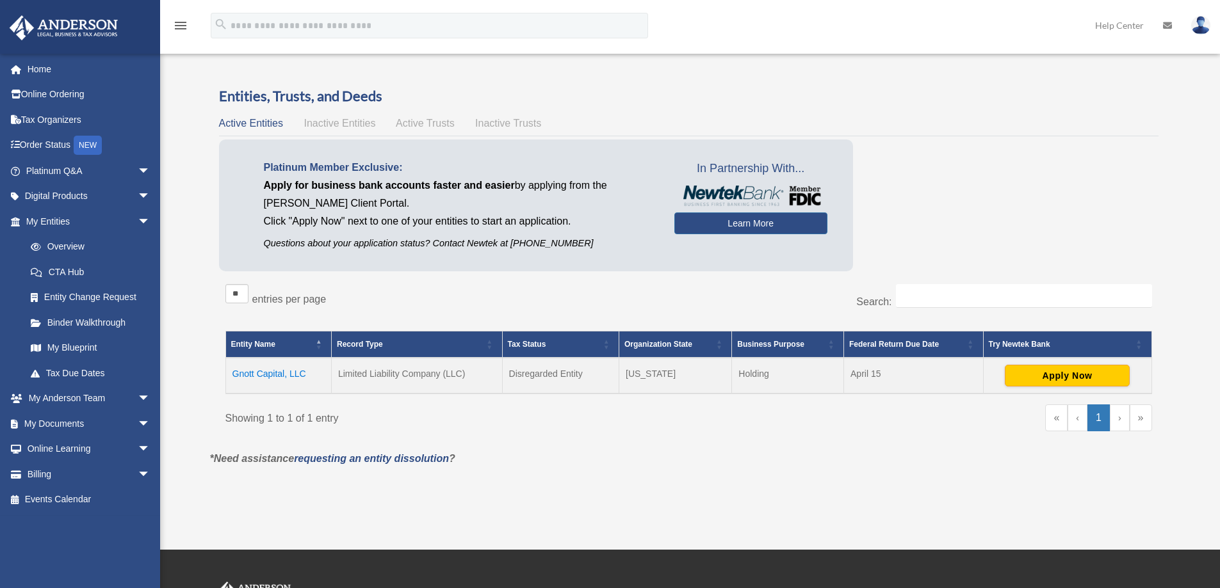
click at [417, 125] on span "Active Trusts" at bounding box center [425, 123] width 59 height 11
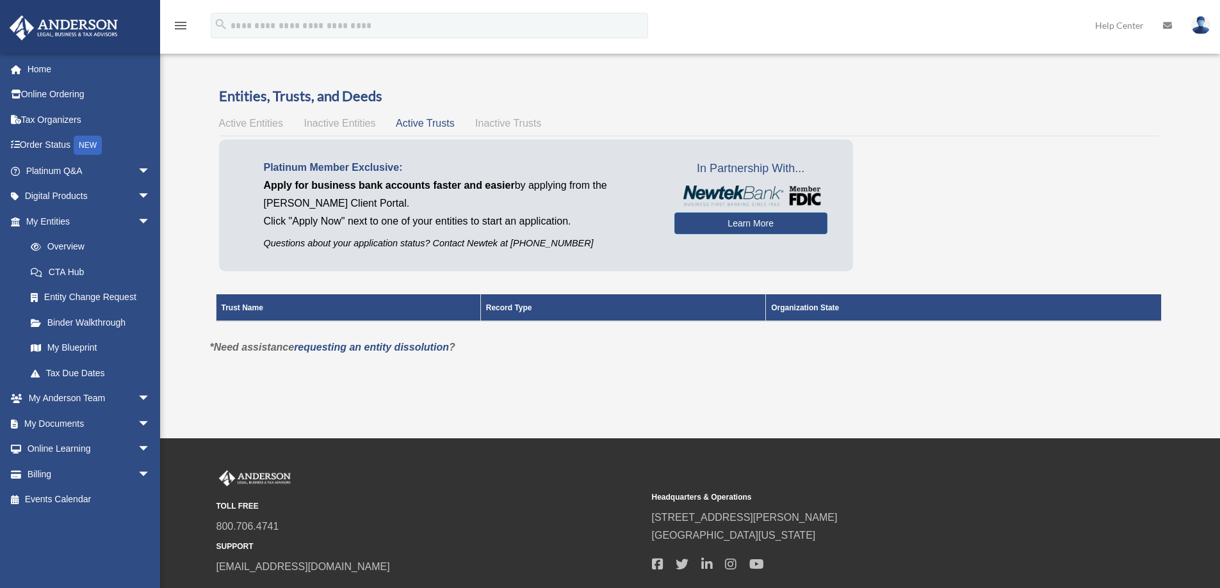
click at [417, 125] on span "Active Trusts" at bounding box center [425, 123] width 59 height 11
click at [138, 396] on span "arrow_drop_down" at bounding box center [151, 399] width 26 height 26
